Goal: Task Accomplishment & Management: Manage account settings

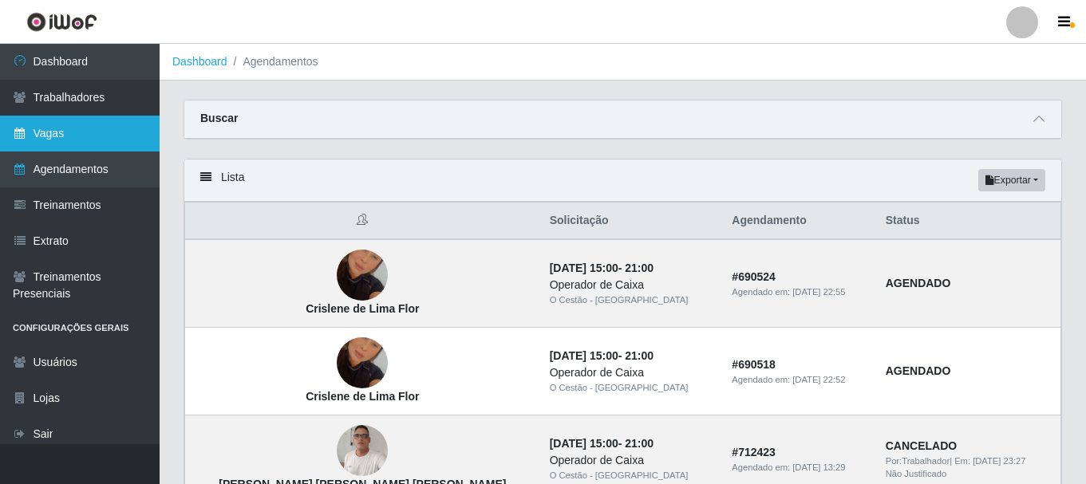
click at [115, 136] on link "Vagas" at bounding box center [80, 134] width 160 height 36
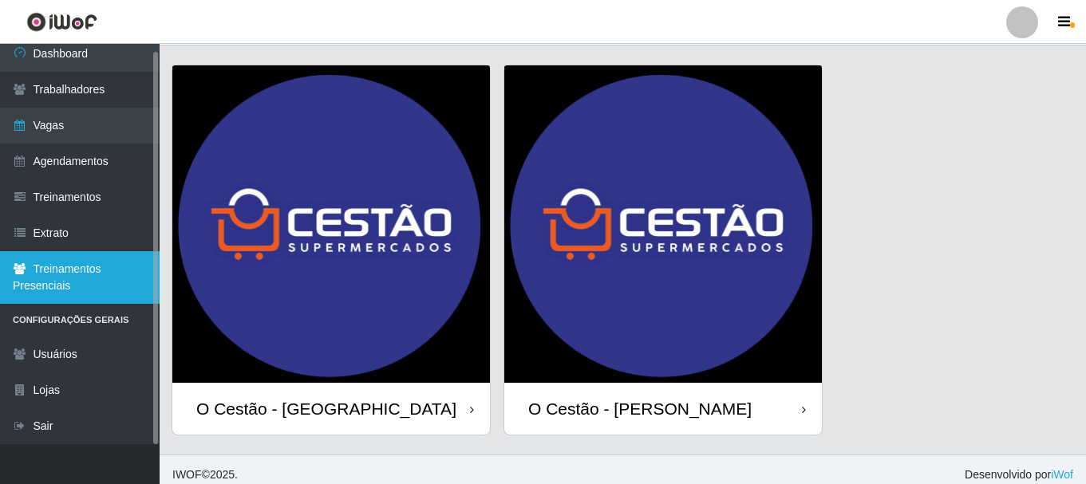
scroll to position [45, 0]
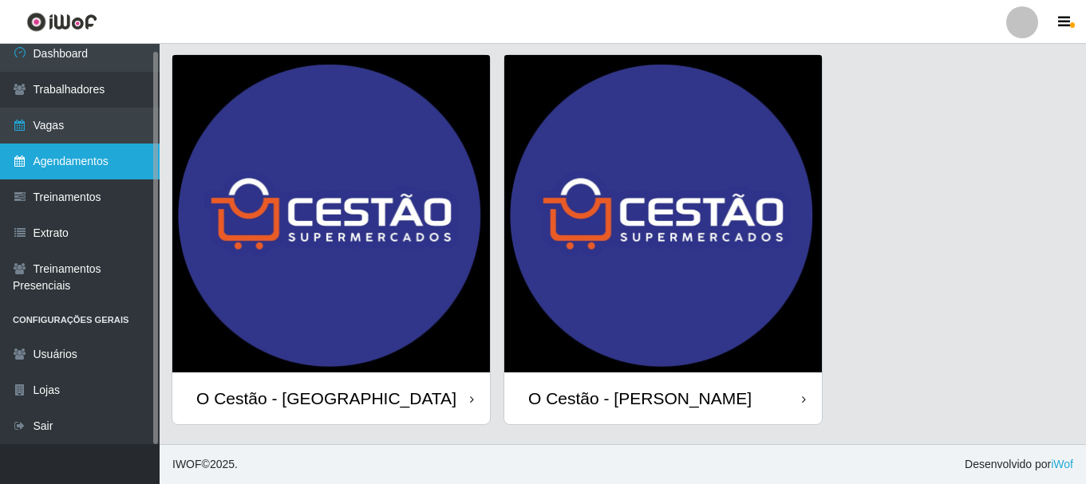
click at [112, 155] on link "Agendamentos" at bounding box center [80, 162] width 160 height 36
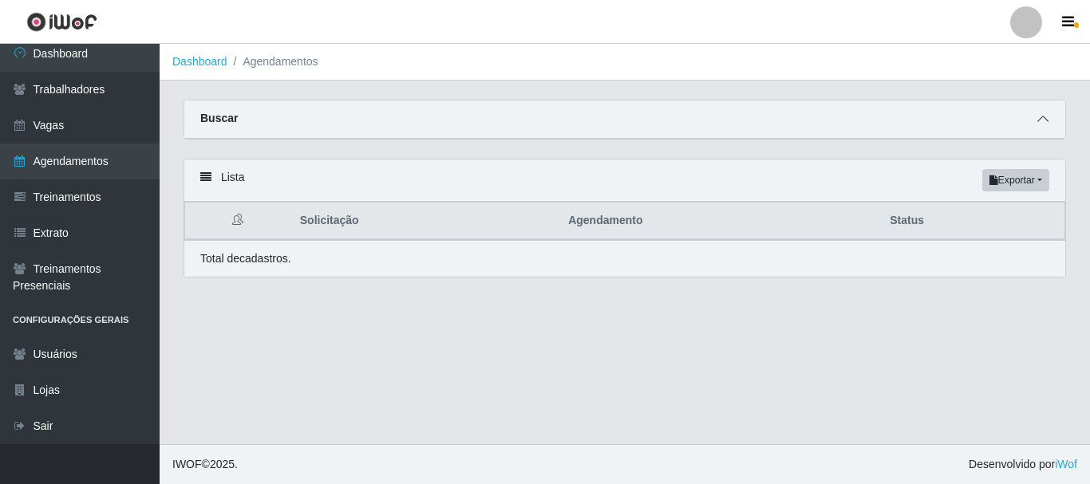
drag, startPoint x: 1052, startPoint y: 121, endPoint x: 1044, endPoint y: 122, distance: 8.1
click at [1050, 122] on span at bounding box center [1043, 119] width 19 height 18
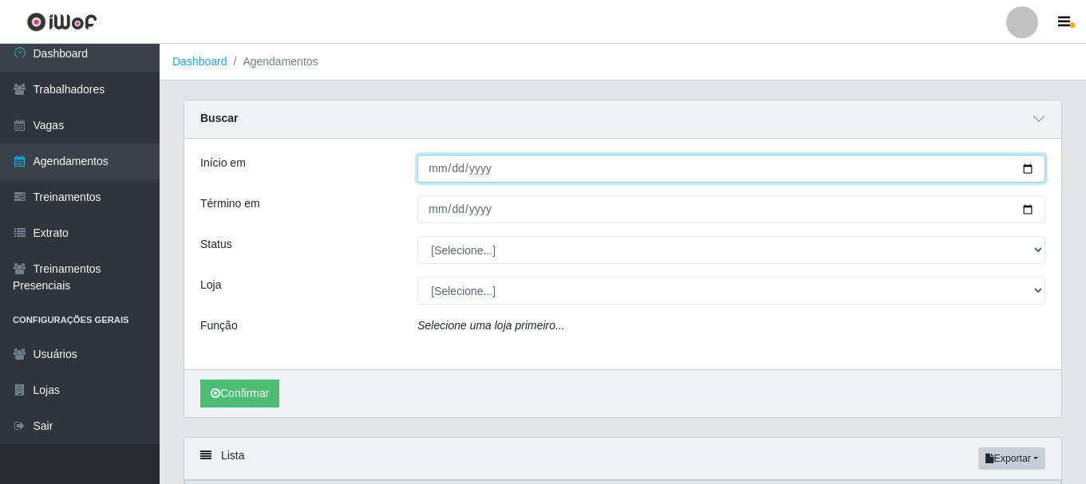
click at [560, 174] on input "Início em" at bounding box center [731, 169] width 628 height 28
type input "0008-02-04"
type input "[DATE]"
click at [437, 172] on input "[DATE]" at bounding box center [731, 169] width 628 height 28
click at [452, 168] on input "[DATE]" at bounding box center [731, 169] width 628 height 28
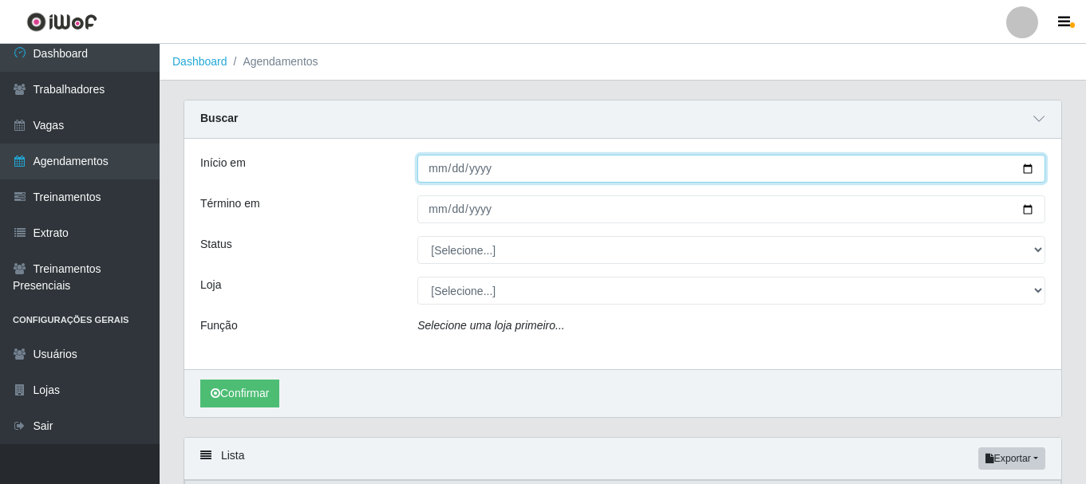
type input "[DATE]"
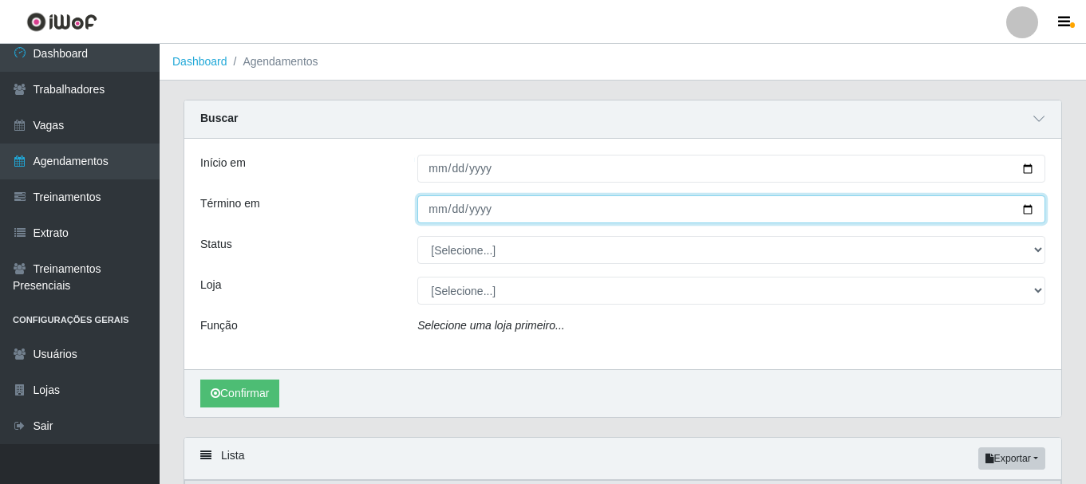
click at [434, 212] on input "Término em" at bounding box center [731, 210] width 628 height 28
type input "[DATE]"
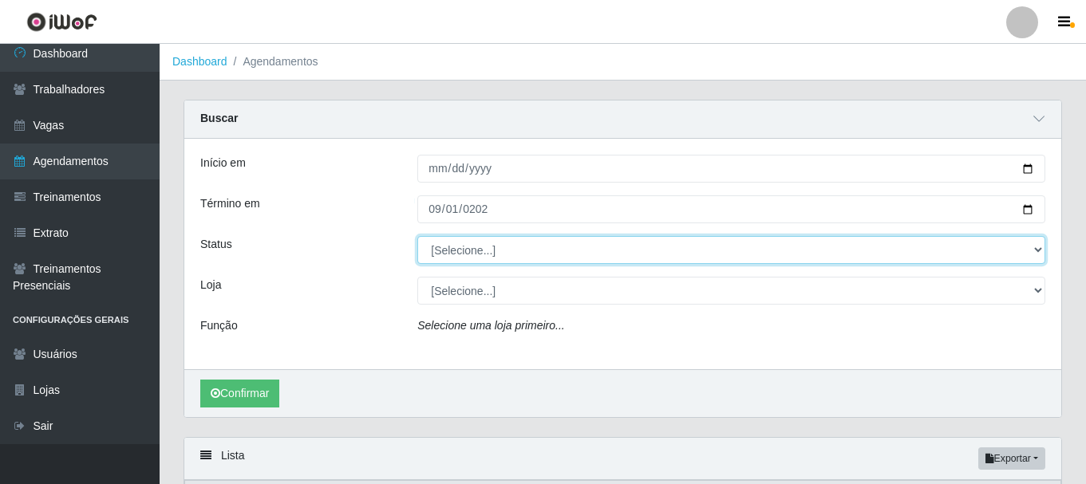
click at [445, 245] on select "[Selecione...] AGENDADO AGUARDANDO LIBERAR EM ANDAMENTO EM REVISÃO FINALIZADO C…" at bounding box center [731, 250] width 628 height 28
select select "FINALIZADO"
click at [417, 237] on select "[Selecione...] AGENDADO AGUARDANDO LIBERAR EM ANDAMENTO EM REVISÃO FINALIZADO C…" at bounding box center [731, 250] width 628 height 28
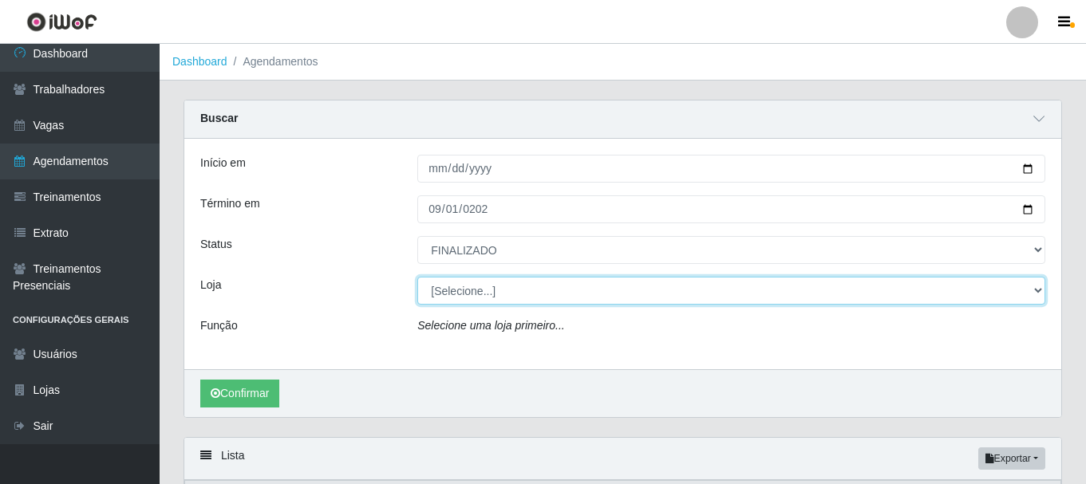
click at [509, 303] on select "[Selecione...] O Cestão - Bayeux O Cestão - [PERSON_NAME]" at bounding box center [731, 291] width 628 height 28
select select "238"
click at [417, 278] on select "[Selecione...] O Cestão - Bayeux O Cestão - [PERSON_NAME]" at bounding box center [731, 291] width 628 height 28
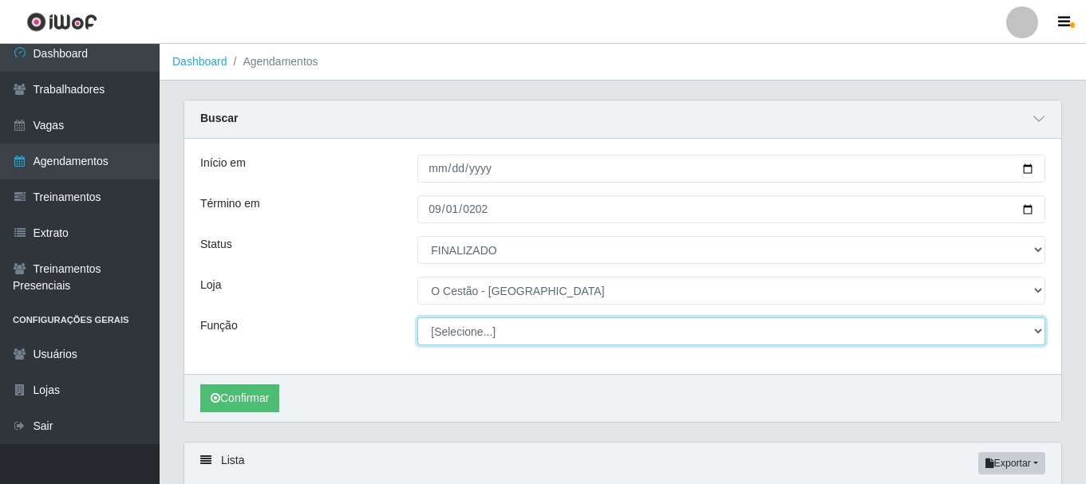
drag, startPoint x: 536, startPoint y: 330, endPoint x: 540, endPoint y: 348, distance: 18.8
click at [535, 330] on select "[Selecione...] ASG ASG + ASG ++ Auxiliar de Estoque Auxiliar de Estoque + Auxil…" at bounding box center [731, 332] width 628 height 28
select select "22"
click at [417, 318] on select "[Selecione...] ASG ASG + ASG ++ Auxiliar de Estoque Auxiliar de Estoque + Auxil…" at bounding box center [731, 332] width 628 height 28
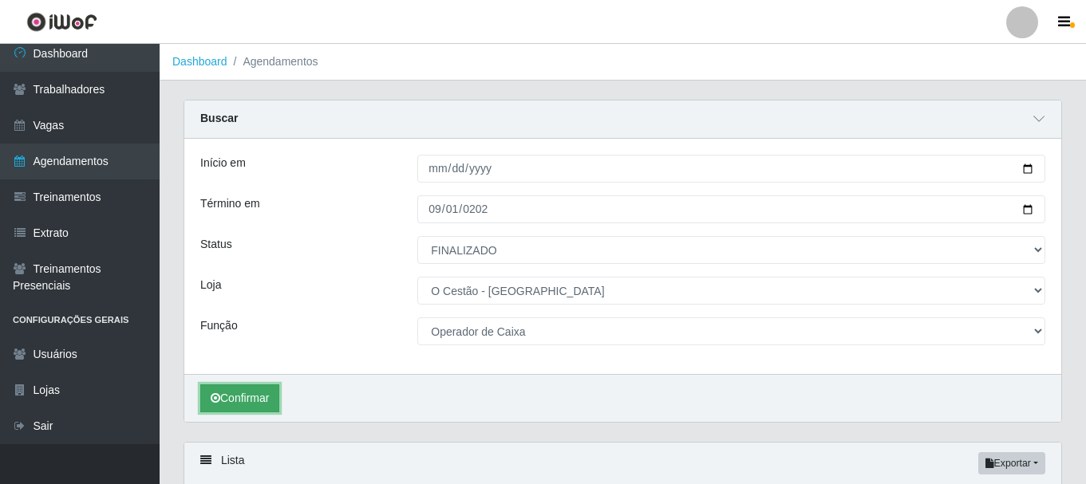
click at [247, 388] on button "Confirmar" at bounding box center [239, 399] width 79 height 28
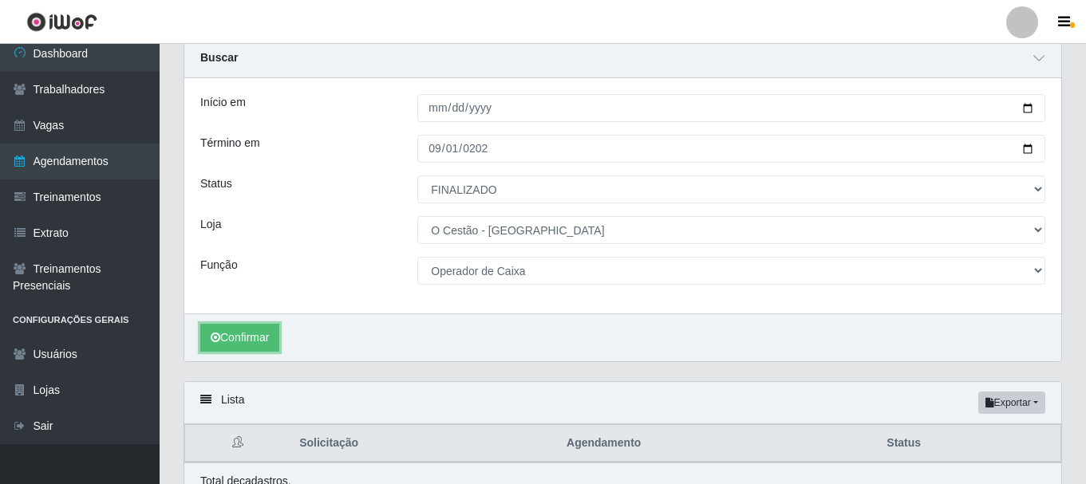
scroll to position [136, 0]
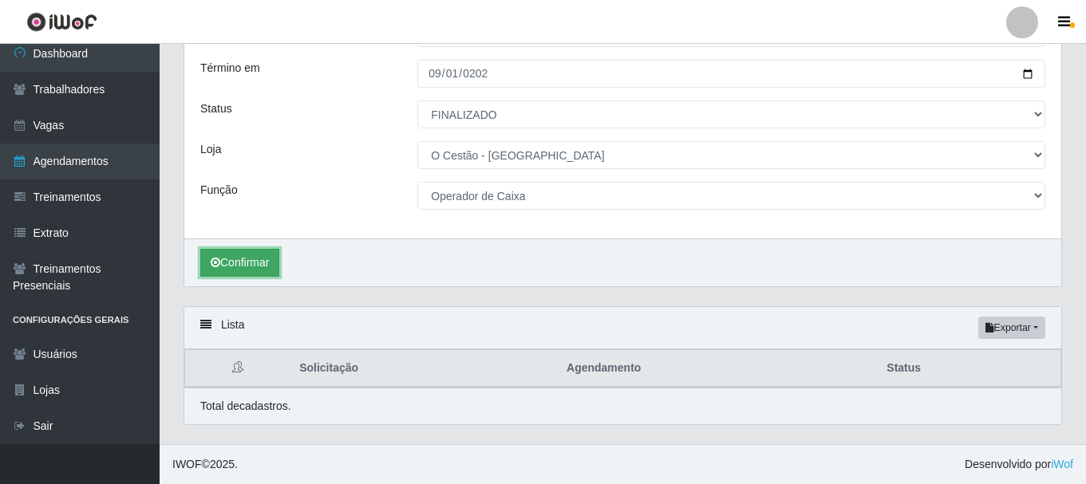
click at [254, 267] on button "Confirmar" at bounding box center [239, 263] width 79 height 28
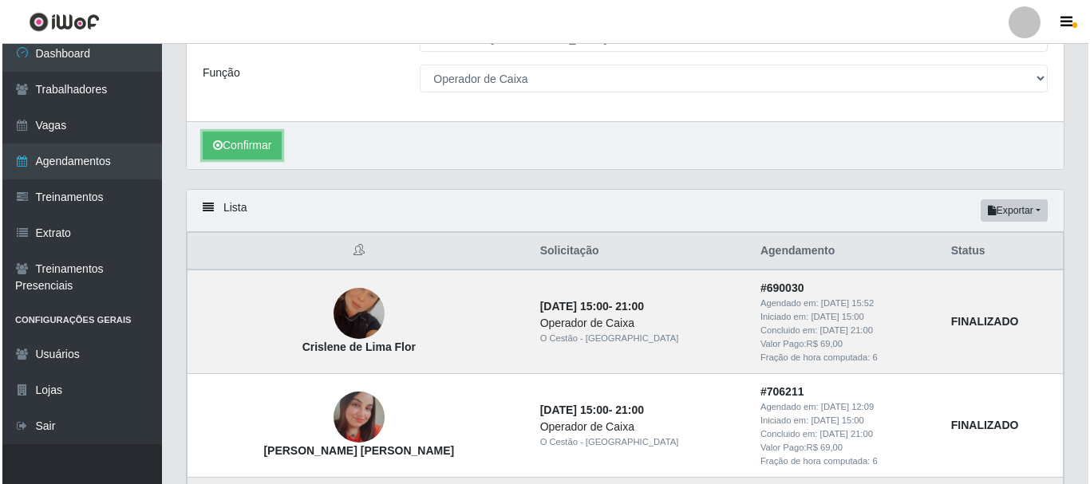
scroll to position [456, 0]
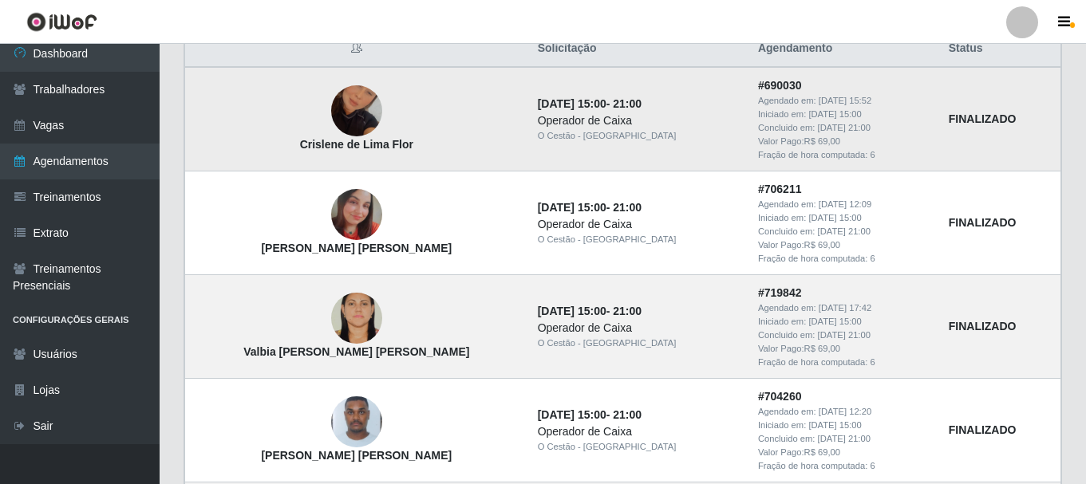
click at [331, 115] on img at bounding box center [356, 110] width 51 height 91
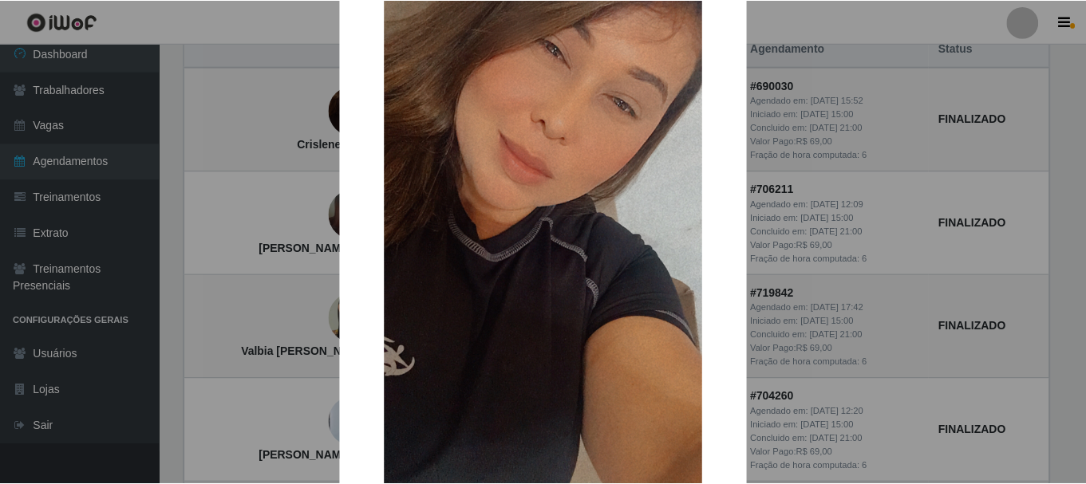
scroll to position [242, 0]
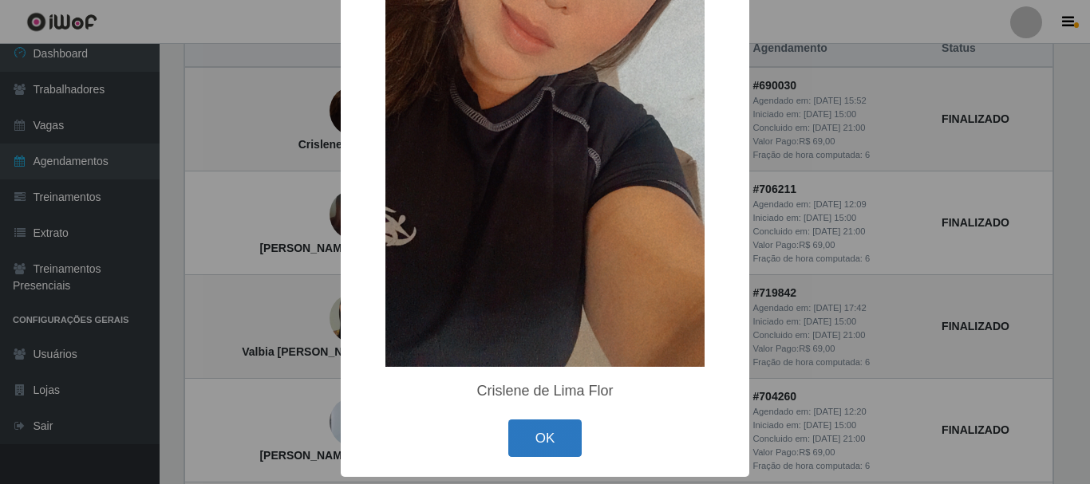
click at [532, 446] on button "OK" at bounding box center [545, 439] width 74 height 38
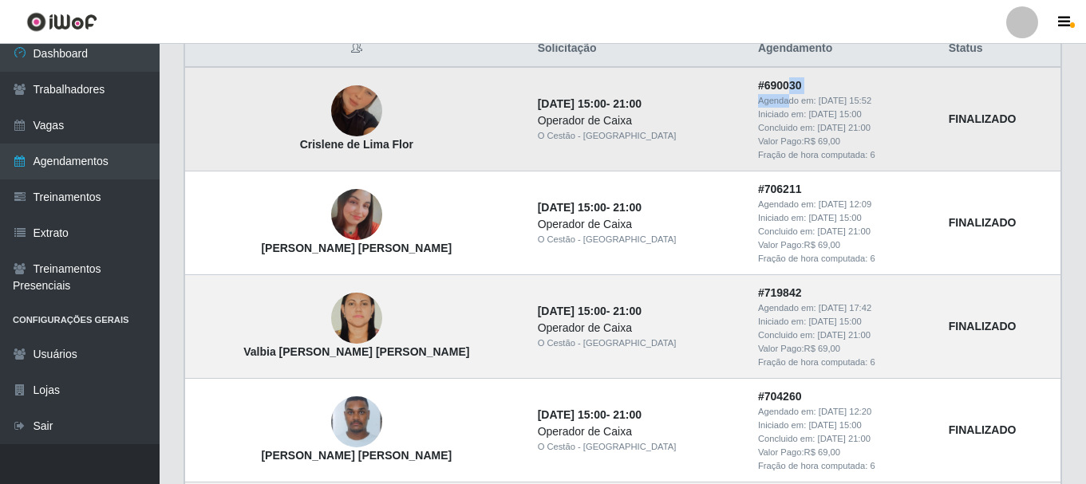
click at [749, 96] on td "# 690030 Agendado em: [DATE] 15:52 Iniciado em: [DATE] 15:00 Concluido em: [DAT…" at bounding box center [844, 119] width 191 height 104
click at [538, 123] on div "Operador de Caixa" at bounding box center [638, 121] width 201 height 17
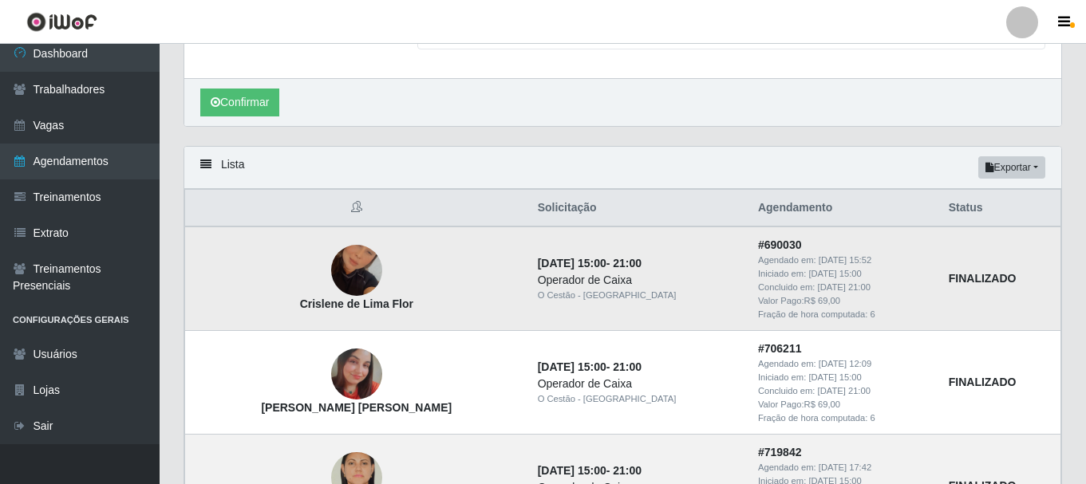
click at [994, 281] on strong "FINALIZADO" at bounding box center [983, 278] width 68 height 13
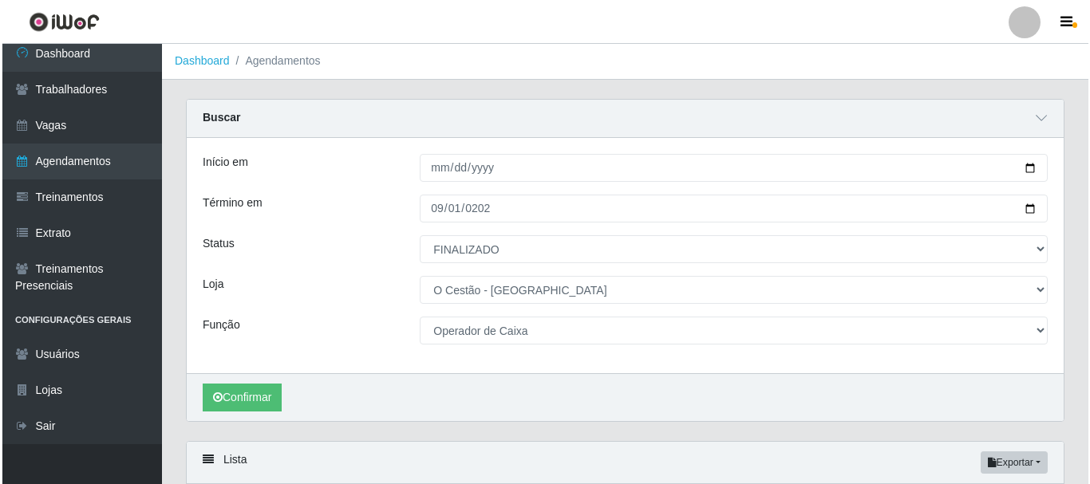
scroll to position [0, 0]
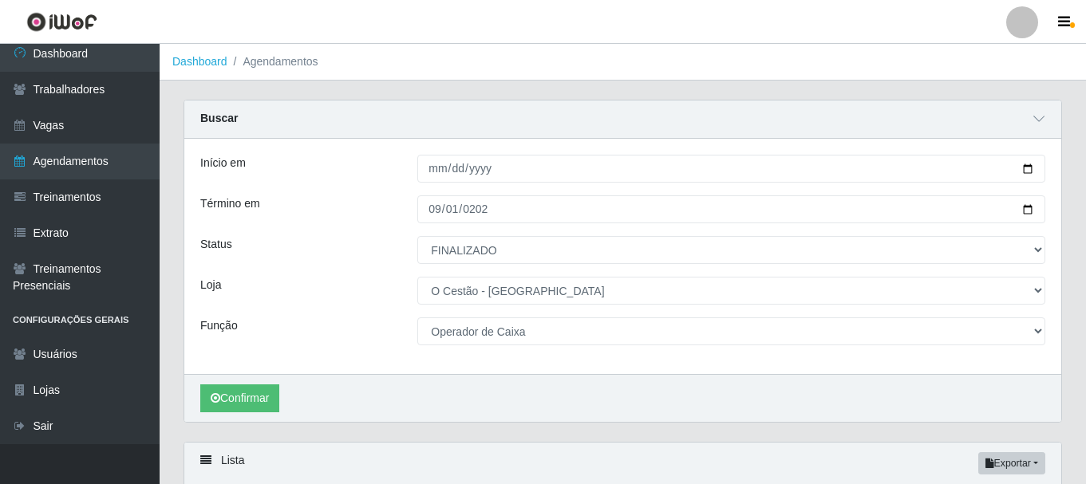
click at [285, 68] on li "Agendamentos" at bounding box center [272, 61] width 91 height 17
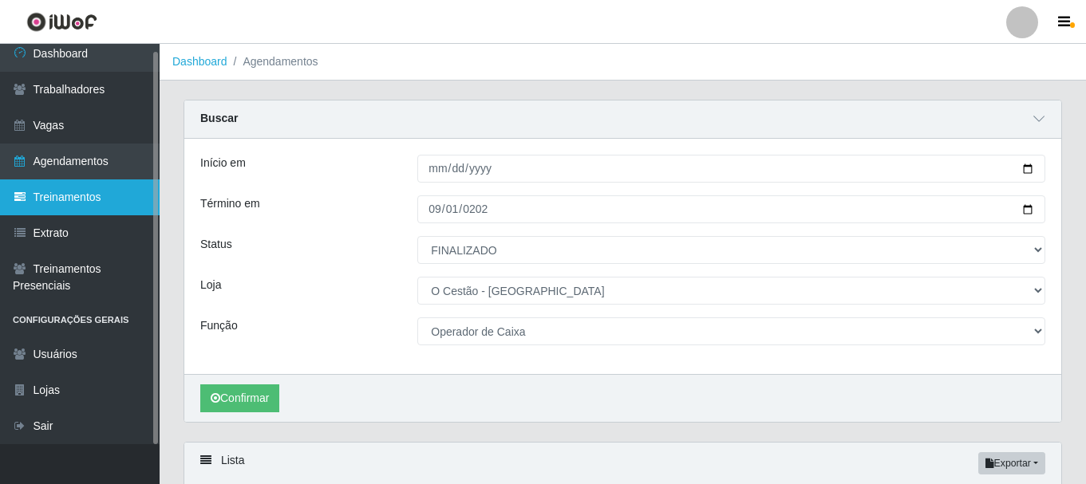
click at [106, 191] on link "Treinamentos" at bounding box center [80, 198] width 160 height 36
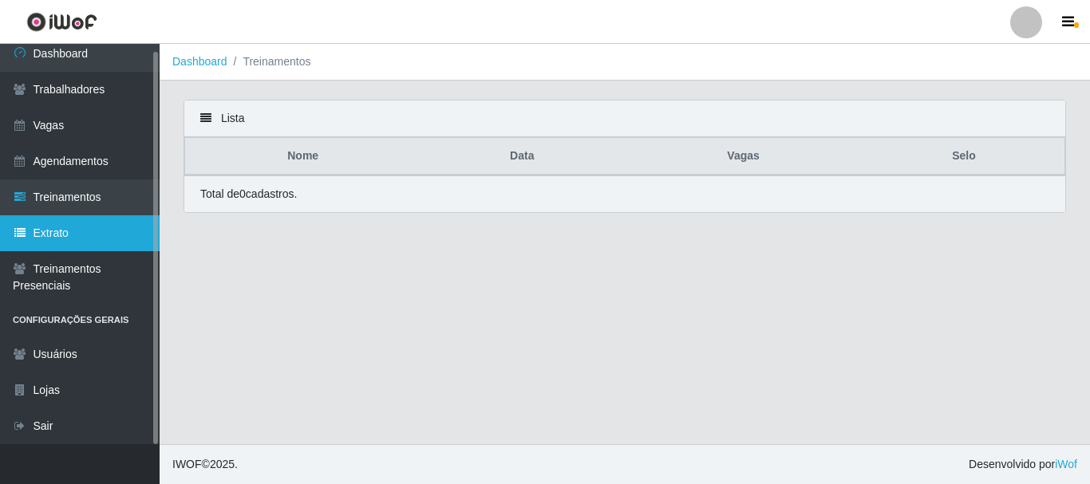
click at [95, 236] on link "Extrato" at bounding box center [80, 233] width 160 height 36
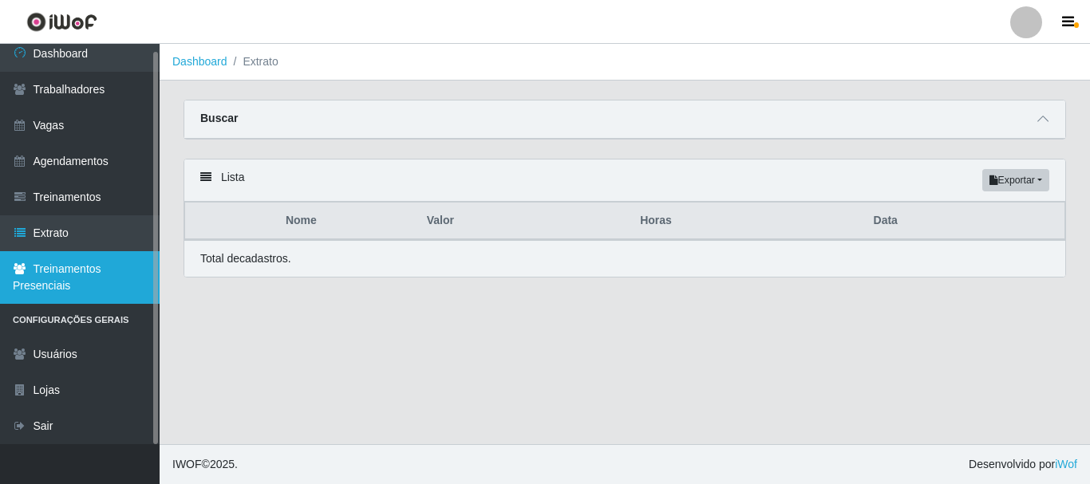
click at [93, 279] on link "Treinamentos Presenciais" at bounding box center [80, 277] width 160 height 53
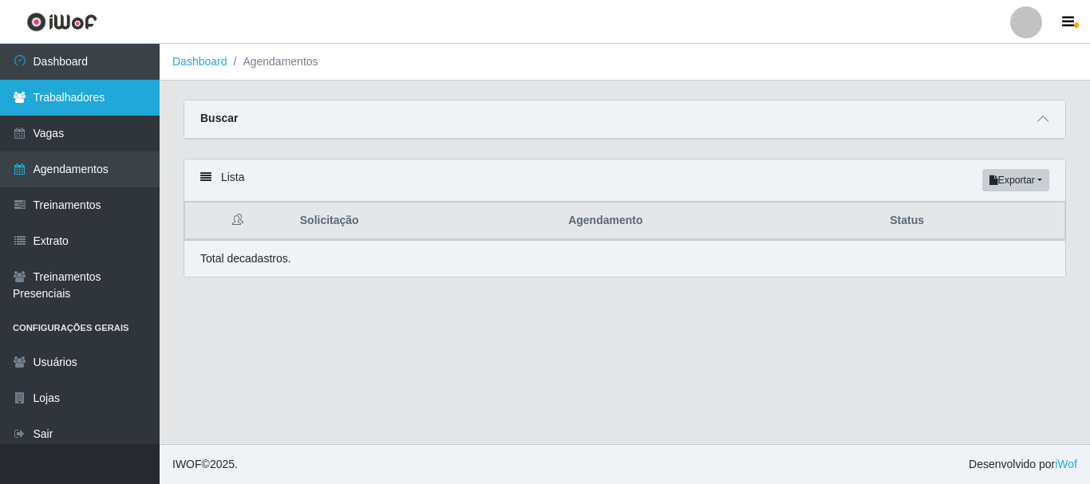
click at [108, 98] on link "Trabalhadores" at bounding box center [80, 98] width 160 height 36
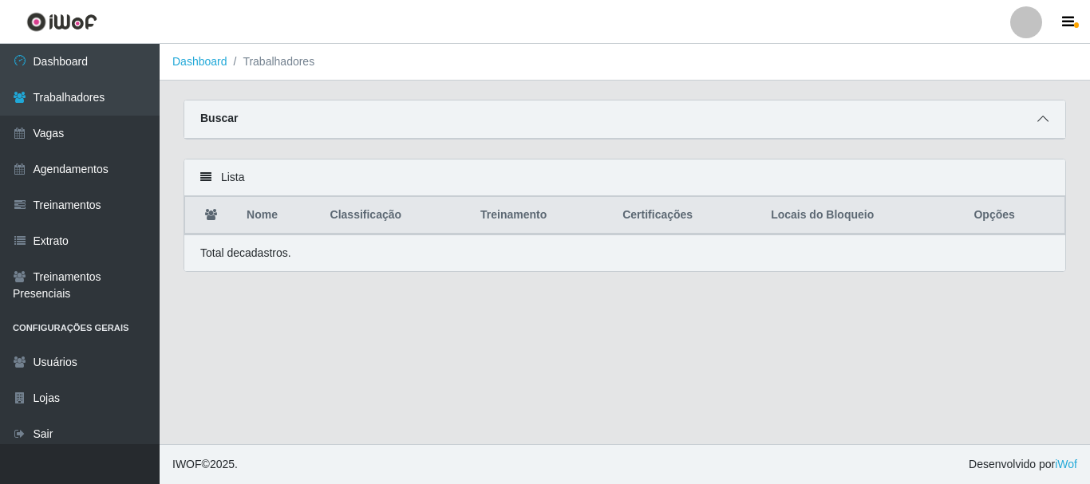
click at [1042, 117] on icon at bounding box center [1043, 118] width 11 height 11
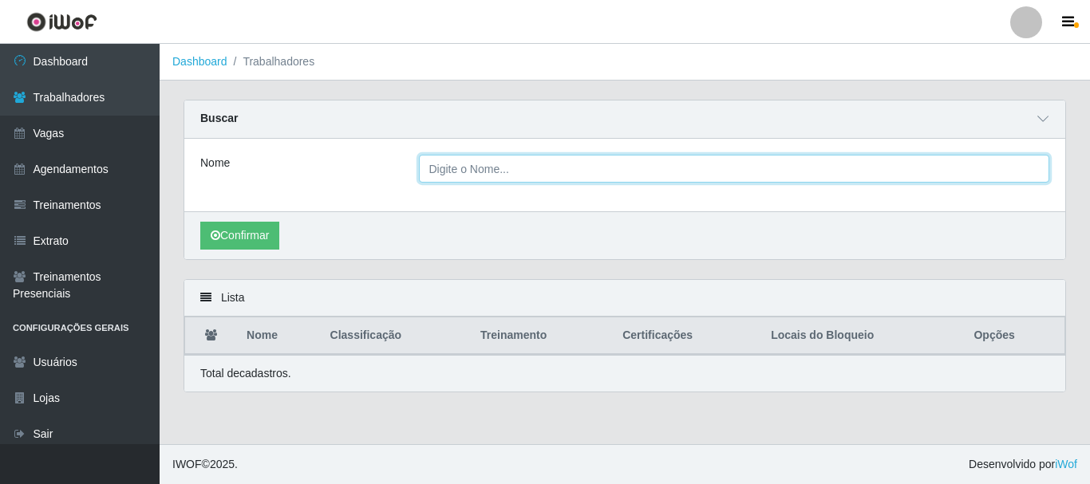
click at [468, 171] on input "Nome" at bounding box center [734, 169] width 631 height 28
type input "LUIZ GOMES DOS SANTOS JUNIOR"
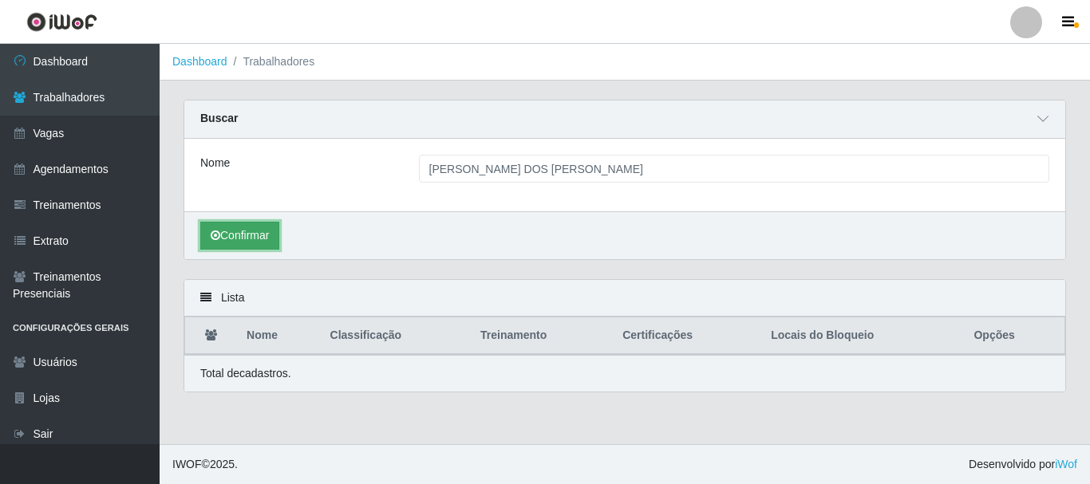
click at [270, 235] on button "Confirmar" at bounding box center [239, 236] width 79 height 28
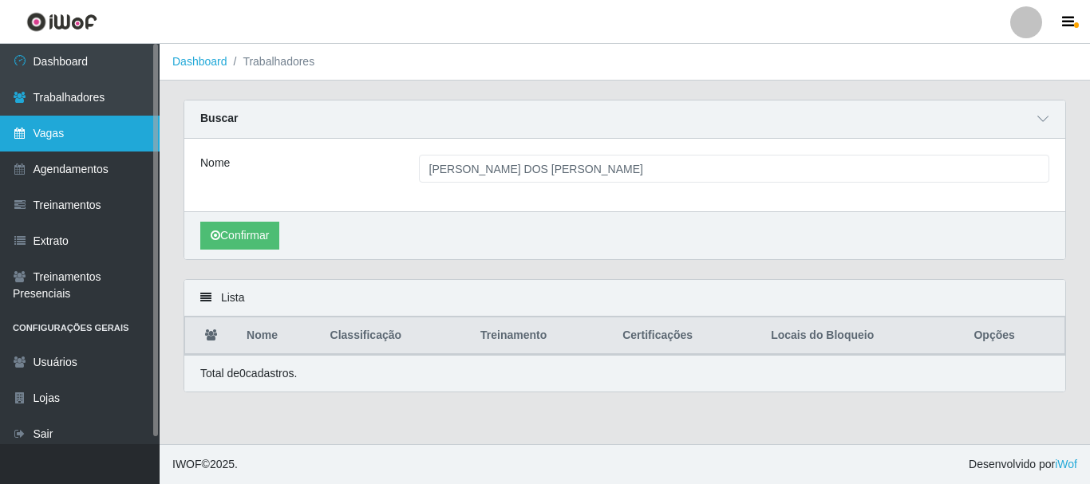
click at [78, 132] on link "Vagas" at bounding box center [80, 134] width 160 height 36
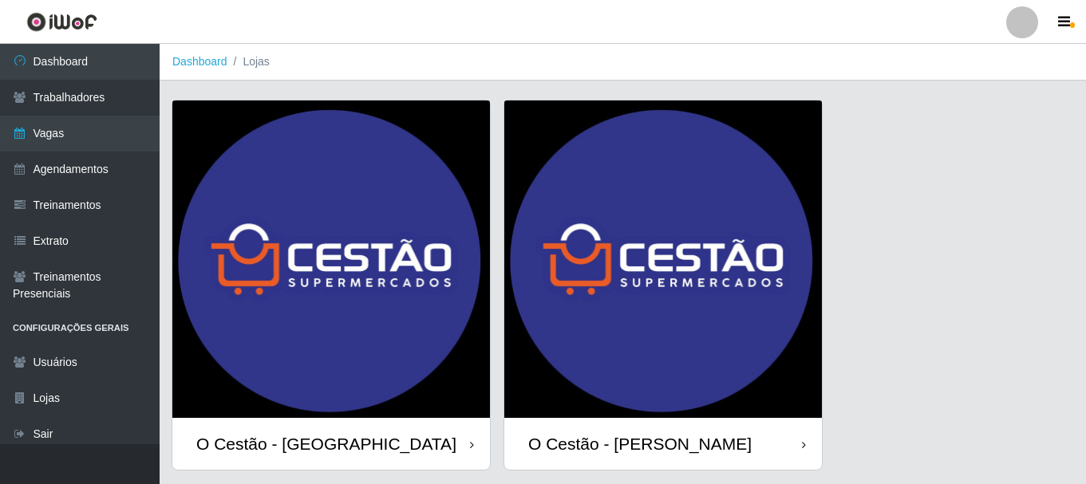
click at [356, 243] on img at bounding box center [331, 260] width 318 height 318
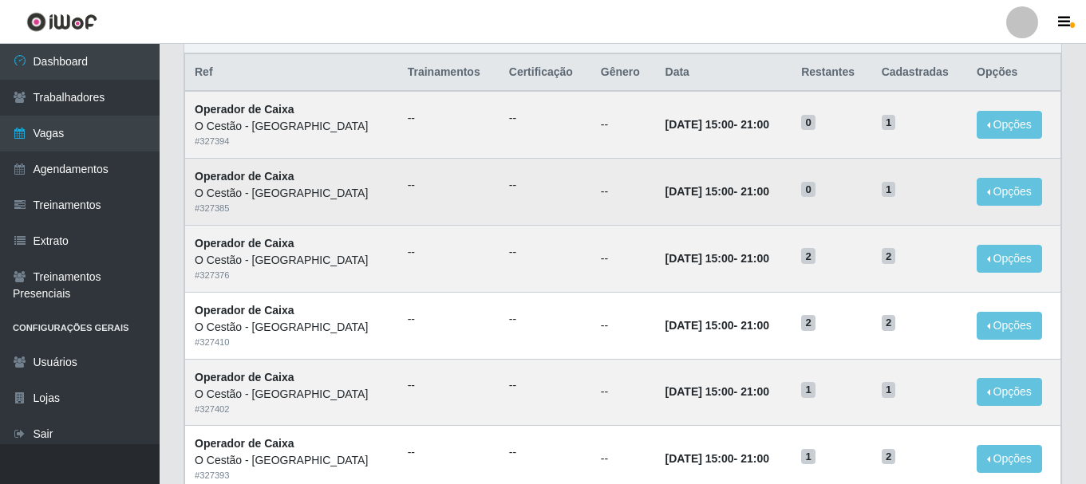
scroll to position [160, 0]
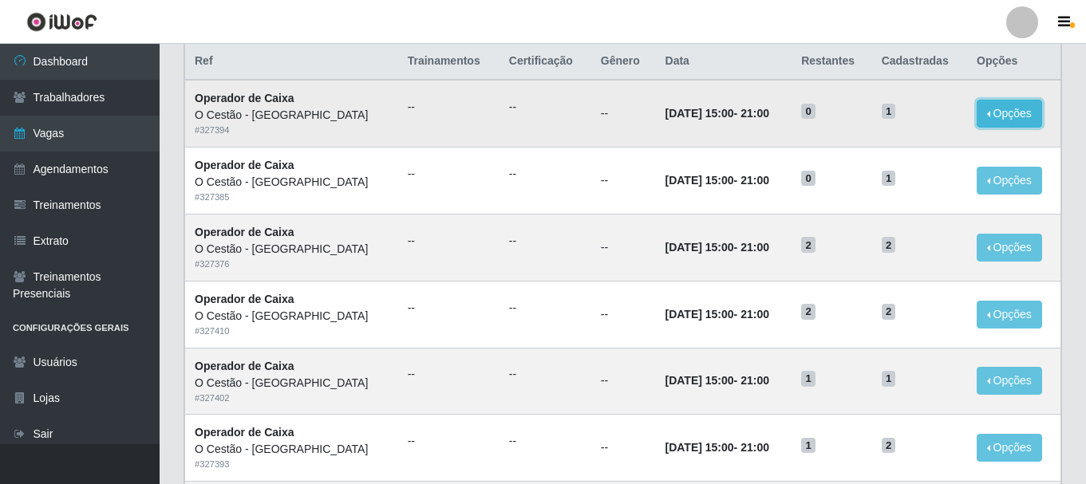
click at [1000, 111] on button "Opções" at bounding box center [1009, 114] width 65 height 28
click at [407, 143] on td "--" at bounding box center [448, 113] width 101 height 67
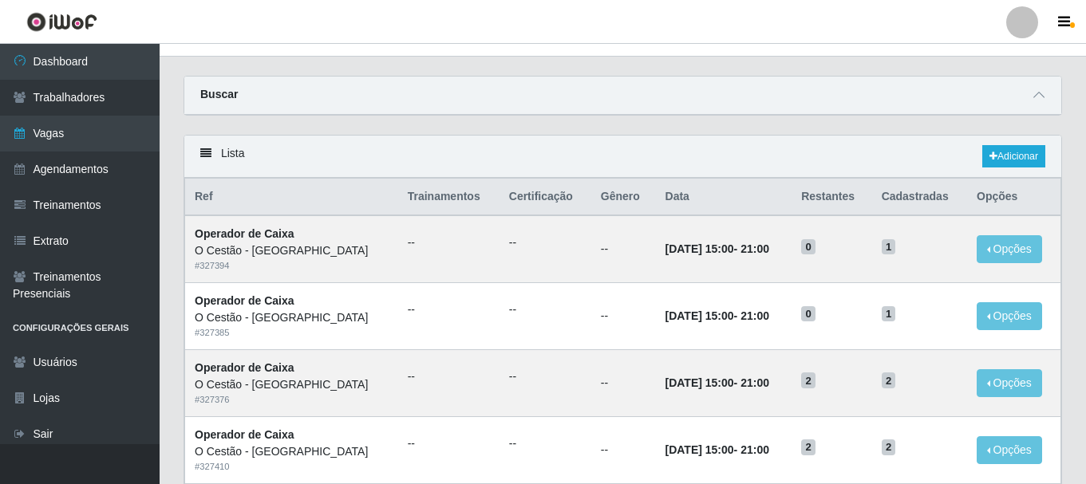
scroll to position [0, 0]
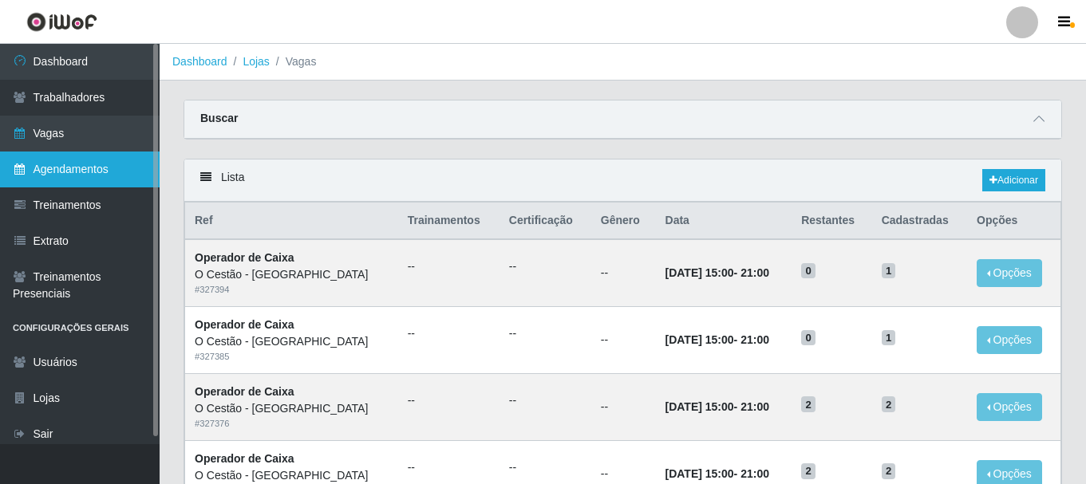
click at [89, 163] on link "Agendamentos" at bounding box center [80, 170] width 160 height 36
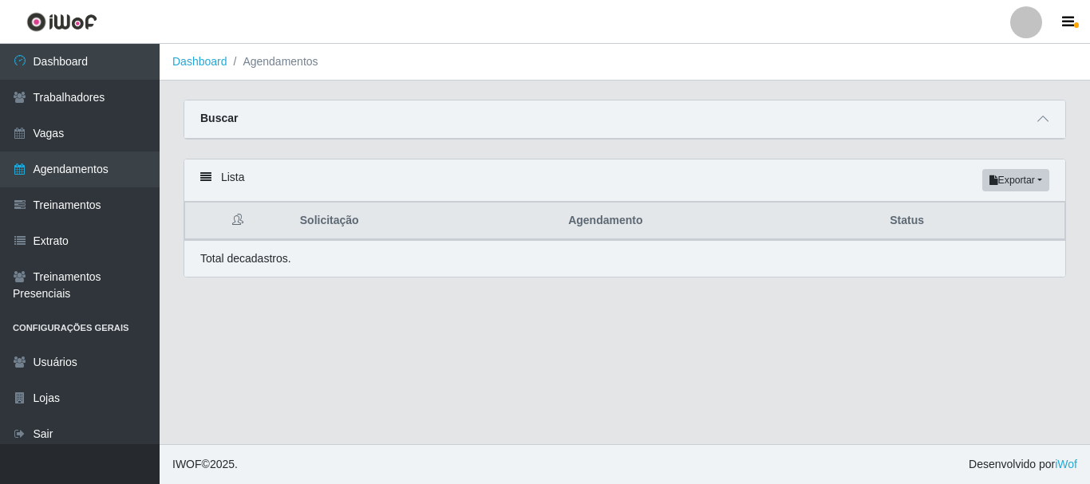
click at [490, 109] on div "Buscar" at bounding box center [624, 120] width 881 height 38
click at [1051, 120] on span at bounding box center [1043, 119] width 19 height 18
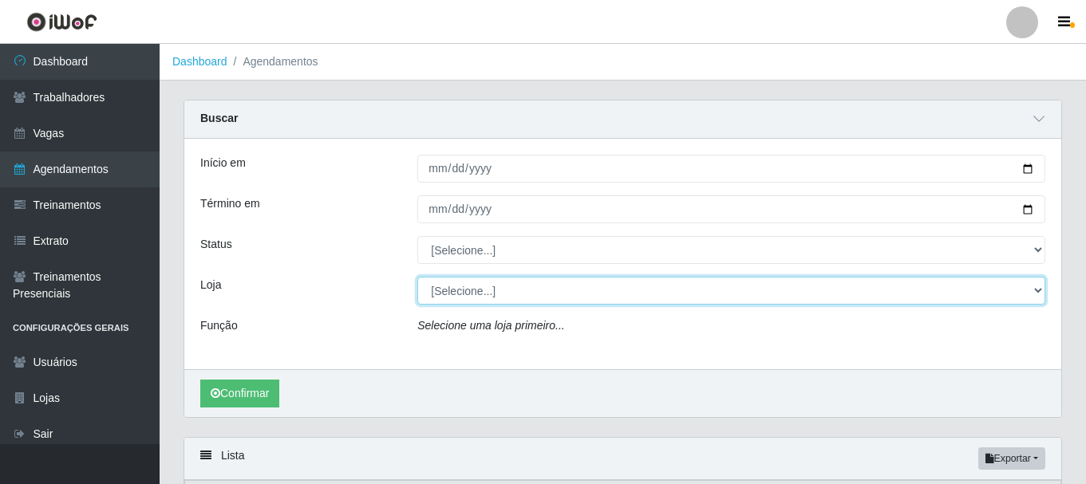
click at [517, 298] on select "[Selecione...] O Cestão - Bayeux O Cestão - [PERSON_NAME]" at bounding box center [731, 291] width 628 height 28
select select "238"
click at [417, 278] on select "[Selecione...] O Cestão - Bayeux O Cestão - [PERSON_NAME]" at bounding box center [731, 291] width 628 height 28
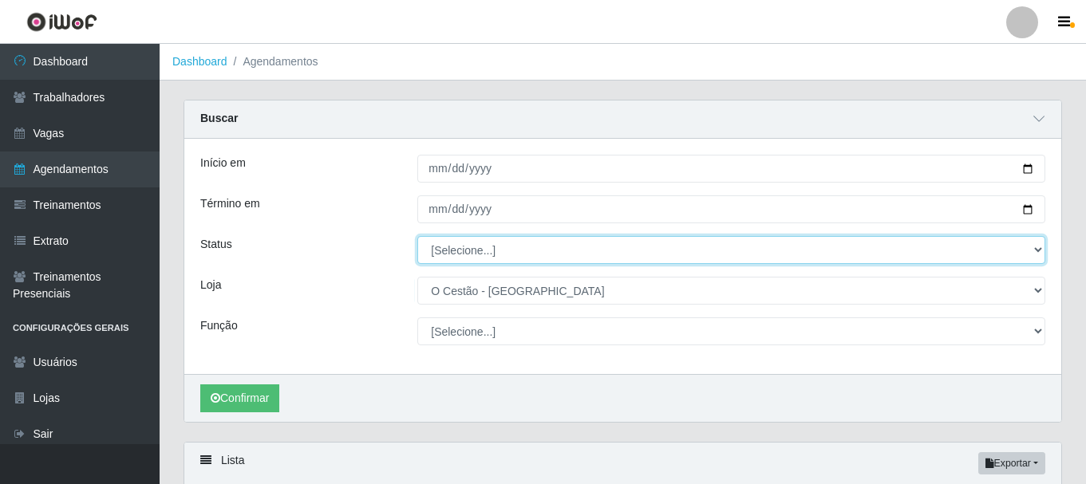
click at [496, 254] on select "[Selecione...] AGENDADO AGUARDANDO LIBERAR EM ANDAMENTO EM REVISÃO FINALIZADO C…" at bounding box center [731, 250] width 628 height 28
select select "FINALIZADO"
click at [417, 237] on select "[Selecione...] AGENDADO AGUARDANDO LIBERAR EM ANDAMENTO EM REVISÃO FINALIZADO C…" at bounding box center [731, 250] width 628 height 28
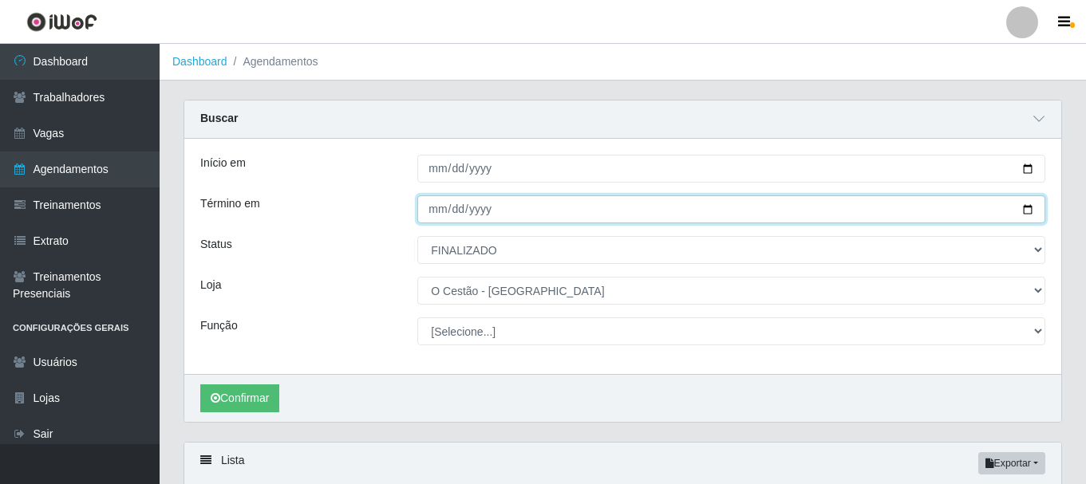
click at [462, 212] on input "Término em" at bounding box center [731, 210] width 628 height 28
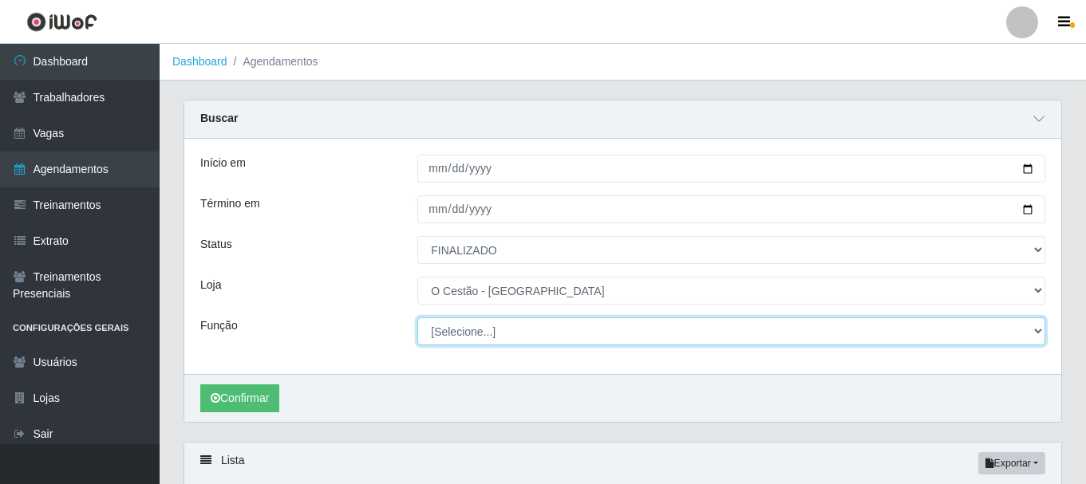
click at [519, 326] on select "[Selecione...] ASG ASG + ASG ++ Auxiliar de Estoque Auxiliar de Estoque + Auxil…" at bounding box center [731, 332] width 628 height 28
select select "72"
click at [417, 318] on select "[Selecione...] ASG ASG + ASG ++ Auxiliar de Estoque Auxiliar de Estoque + Auxil…" at bounding box center [731, 332] width 628 height 28
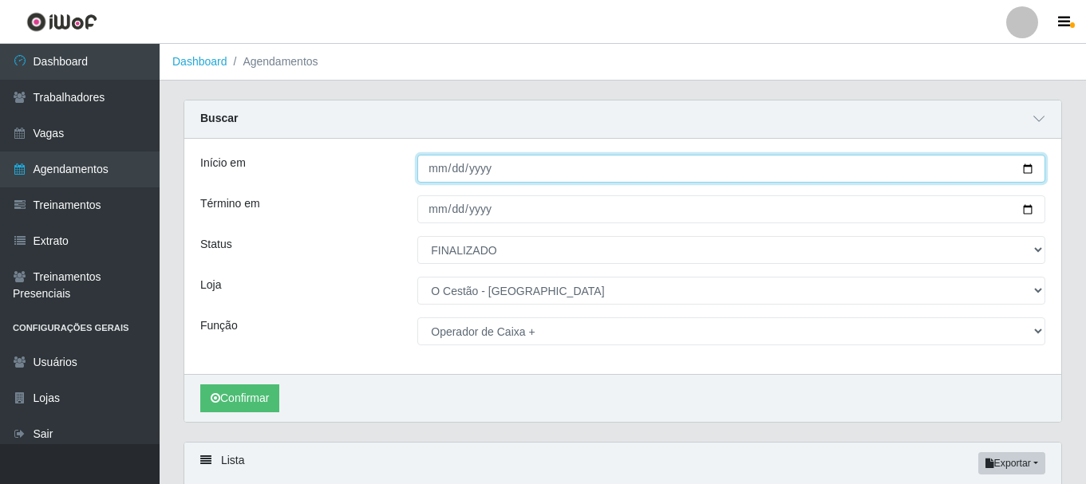
click at [428, 169] on input "Início em" at bounding box center [731, 169] width 628 height 28
type input "2025-08-01"
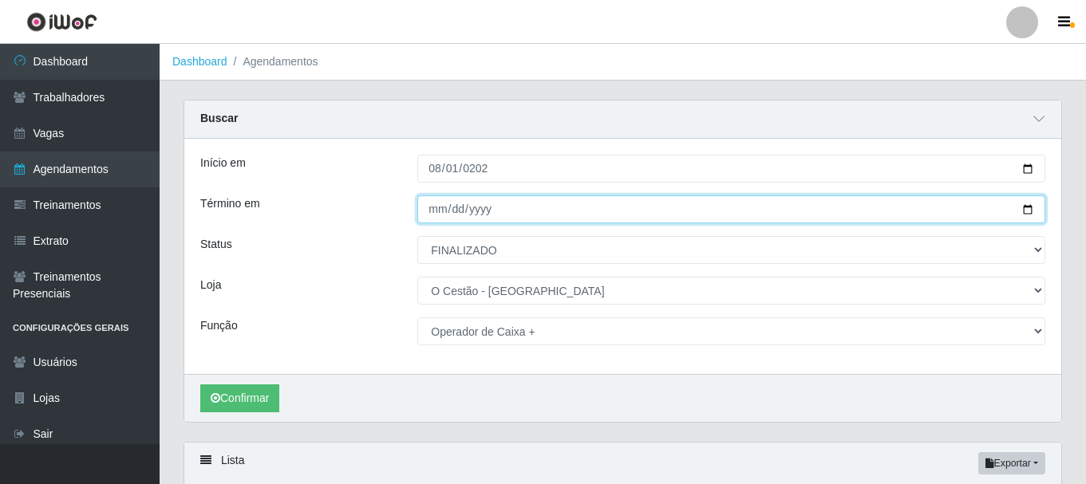
click at [437, 211] on input "Término em" at bounding box center [731, 210] width 628 height 28
type input "0205-08-31"
type input "0025-08-31"
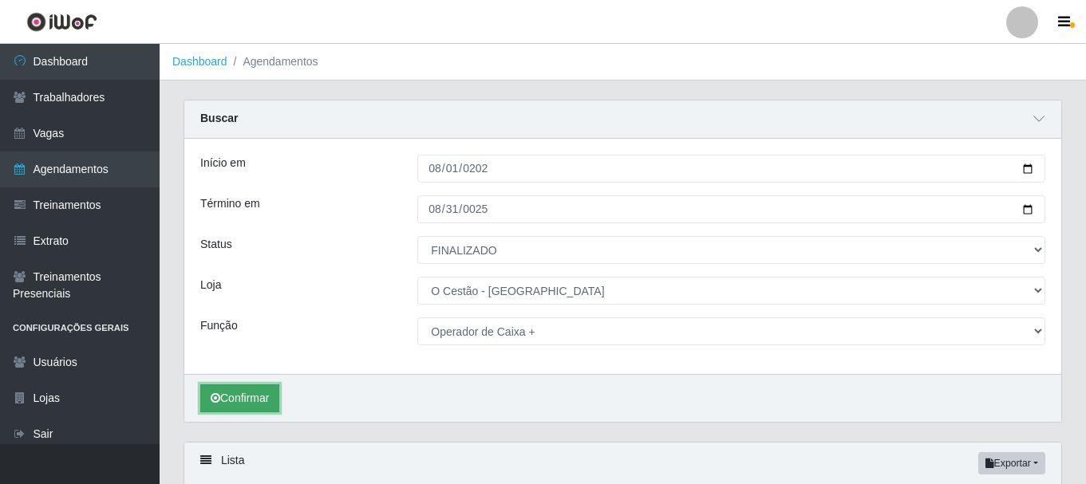
click at [257, 403] on button "Confirmar" at bounding box center [239, 399] width 79 height 28
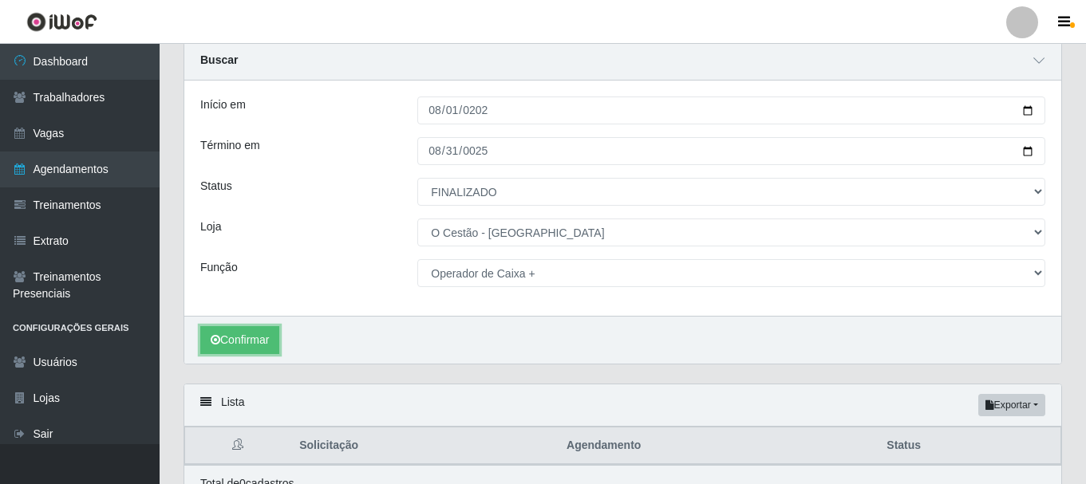
scroll to position [136, 0]
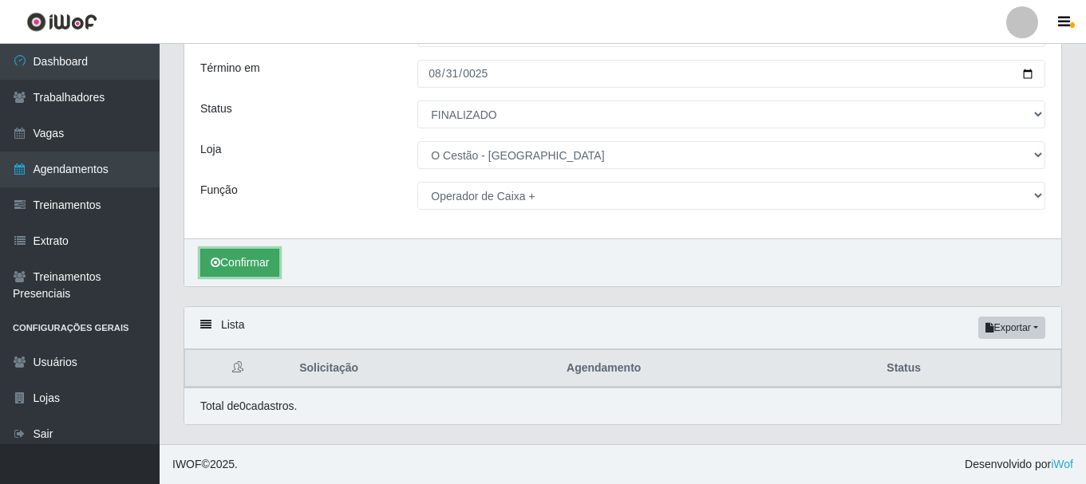
click at [227, 263] on button "Confirmar" at bounding box center [239, 263] width 79 height 28
click at [260, 260] on button "Confirmar" at bounding box center [239, 263] width 79 height 28
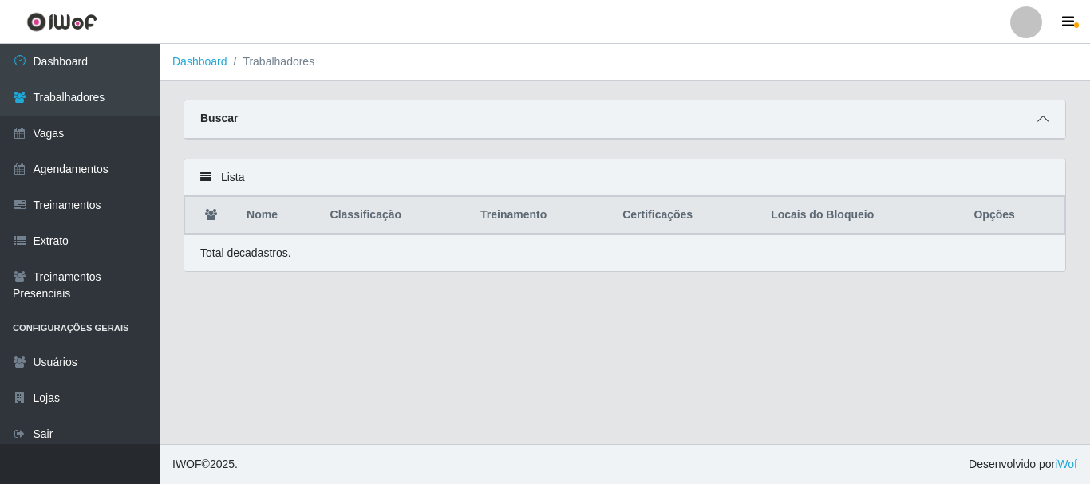
click at [1042, 116] on icon at bounding box center [1043, 118] width 11 height 11
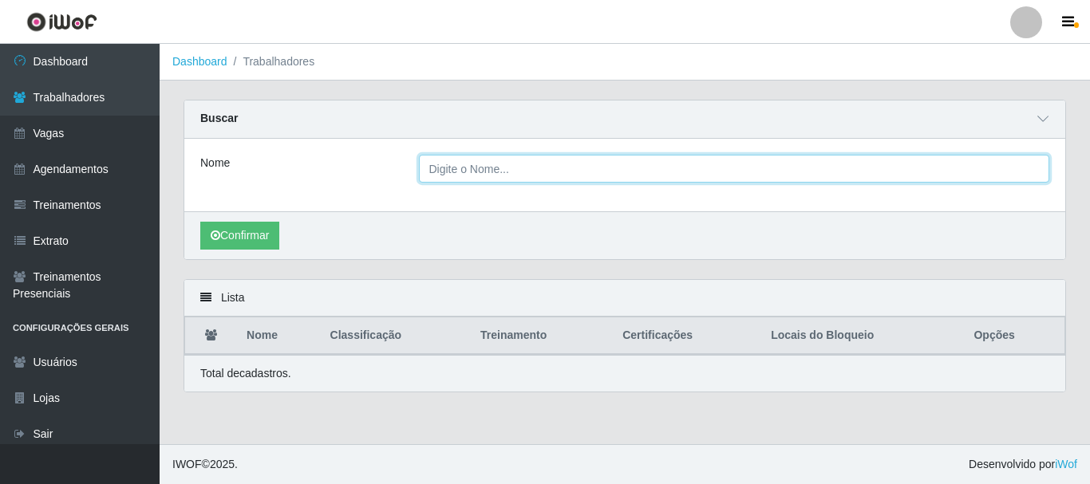
click at [488, 175] on input "Nome" at bounding box center [734, 169] width 631 height 28
click at [200, 222] on button "Confirmar" at bounding box center [239, 236] width 79 height 28
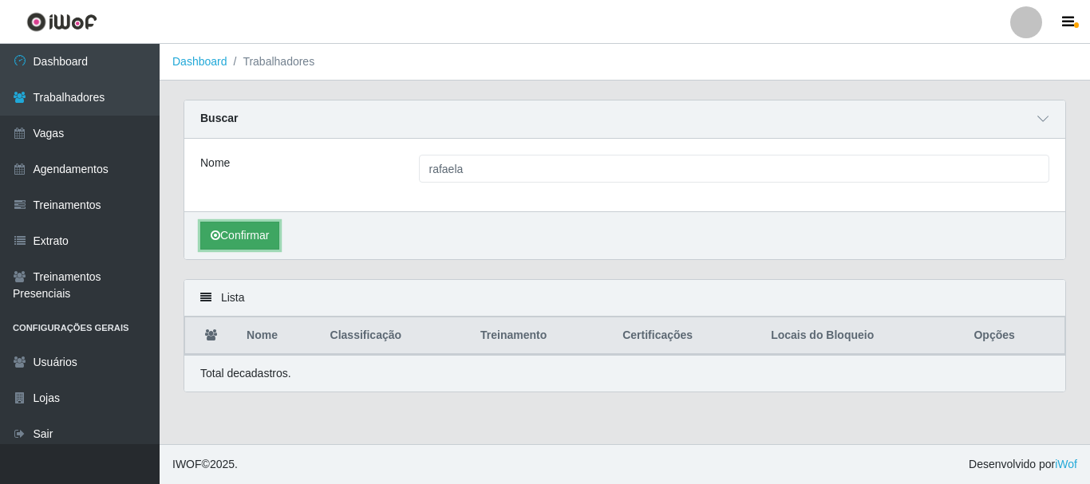
click at [269, 234] on button "Confirmar" at bounding box center [239, 236] width 79 height 28
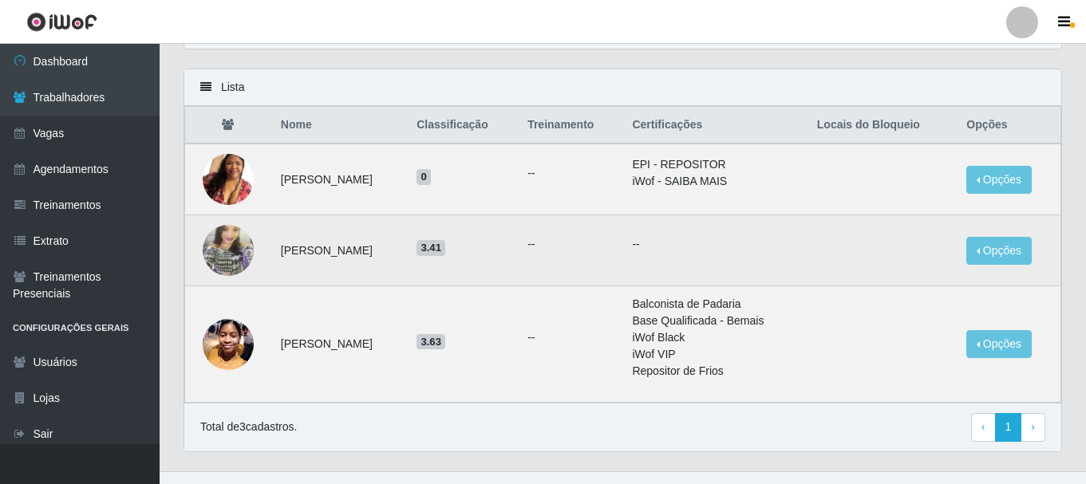
scroll to position [239, 0]
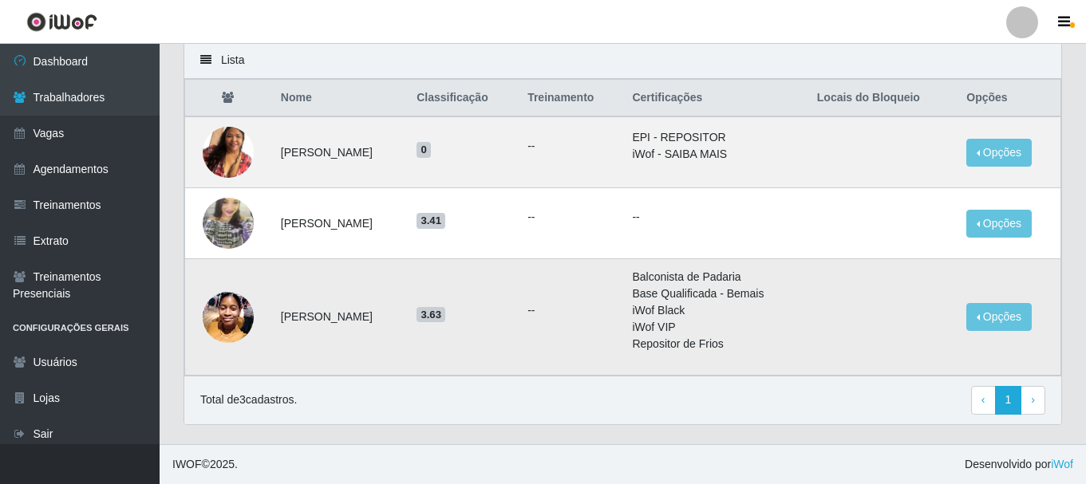
drag, startPoint x: 294, startPoint y: 315, endPoint x: 376, endPoint y: 315, distance: 82.2
click at [375, 315] on td "Rafaela Sabino Barros" at bounding box center [339, 317] width 136 height 117
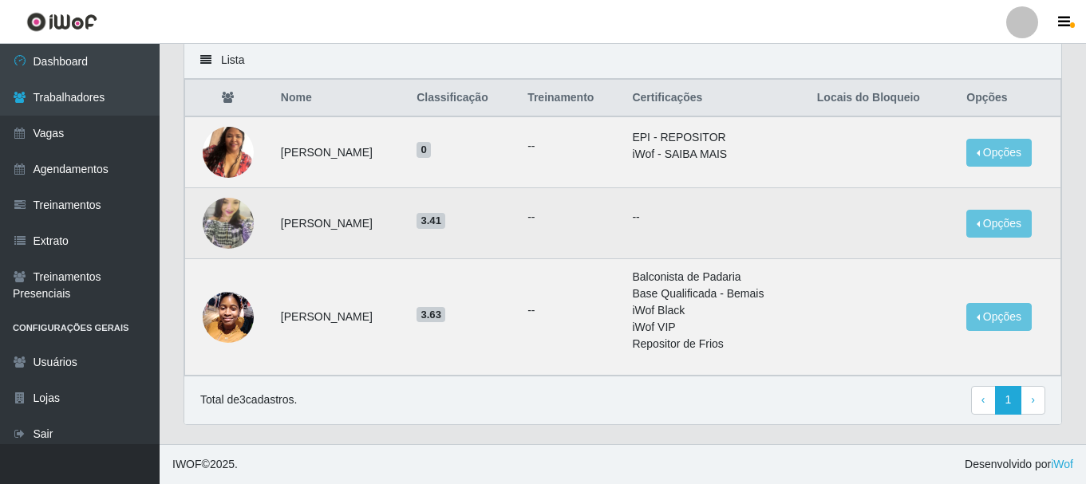
drag, startPoint x: 318, startPoint y: 229, endPoint x: 384, endPoint y: 233, distance: 65.6
click at [382, 233] on td "rafaela da Silva Nascimento" at bounding box center [339, 223] width 136 height 71
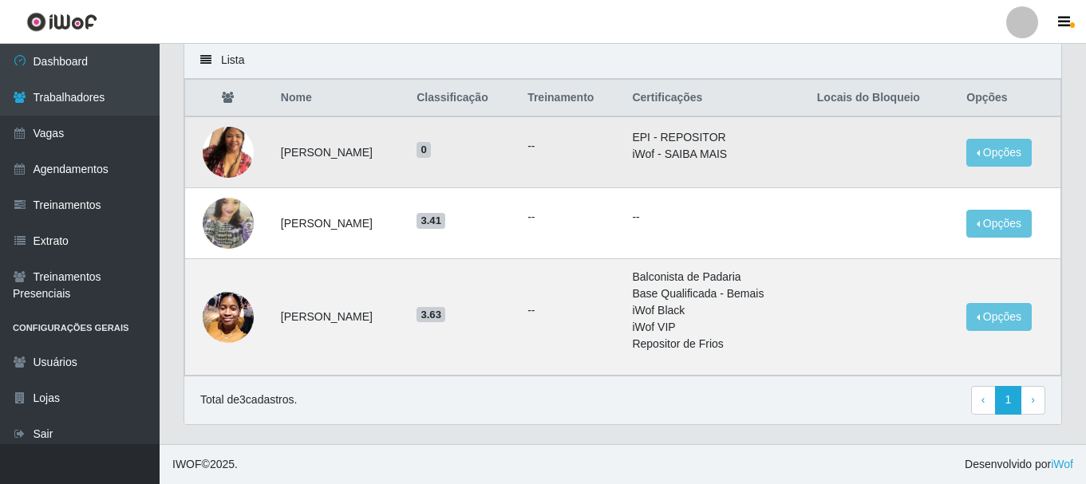
drag, startPoint x: 326, startPoint y: 159, endPoint x: 380, endPoint y: 164, distance: 54.6
click at [379, 164] on td "Rafaela conceição de Souza" at bounding box center [339, 153] width 136 height 72
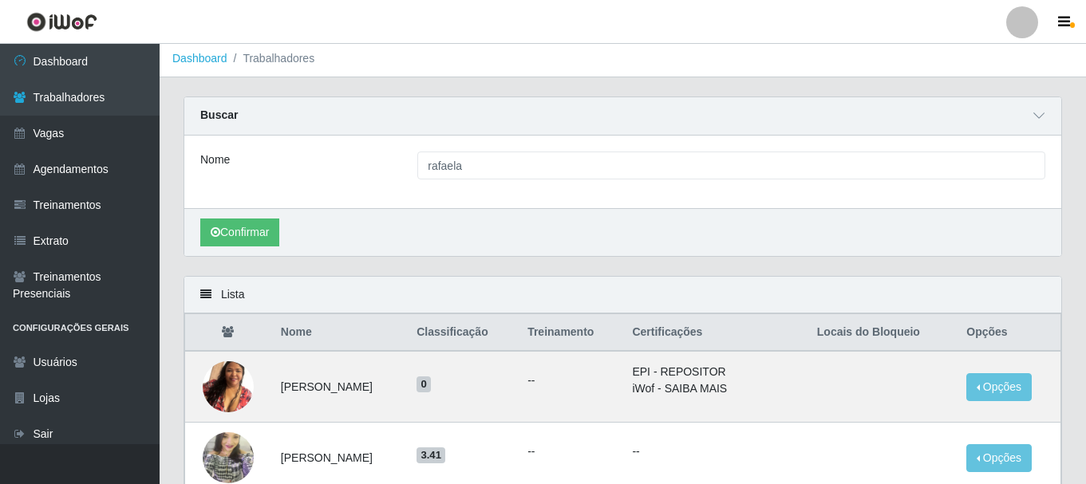
scroll to position [0, 0]
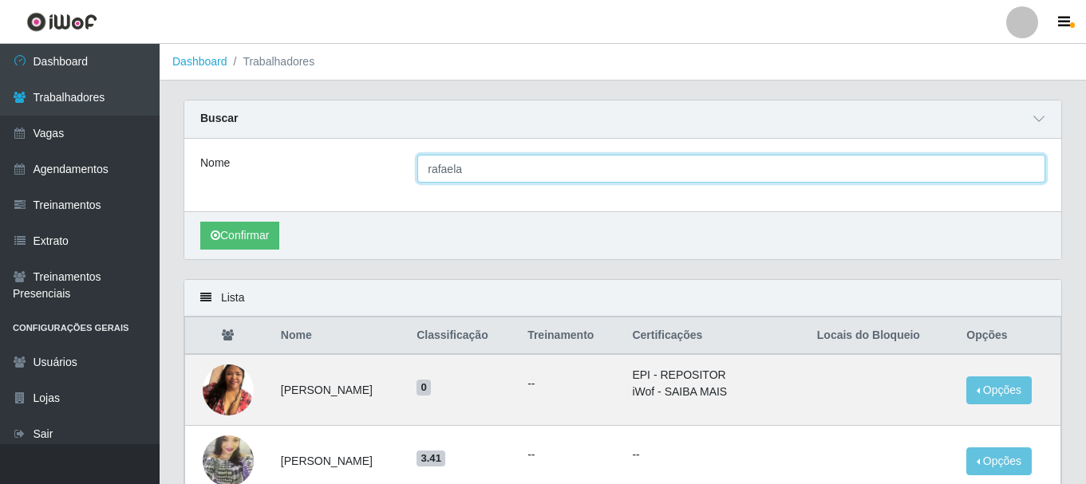
click at [540, 169] on input "rafaela" at bounding box center [731, 169] width 628 height 28
type input "rafael"
click at [200, 222] on button "Confirmar" at bounding box center [239, 236] width 79 height 28
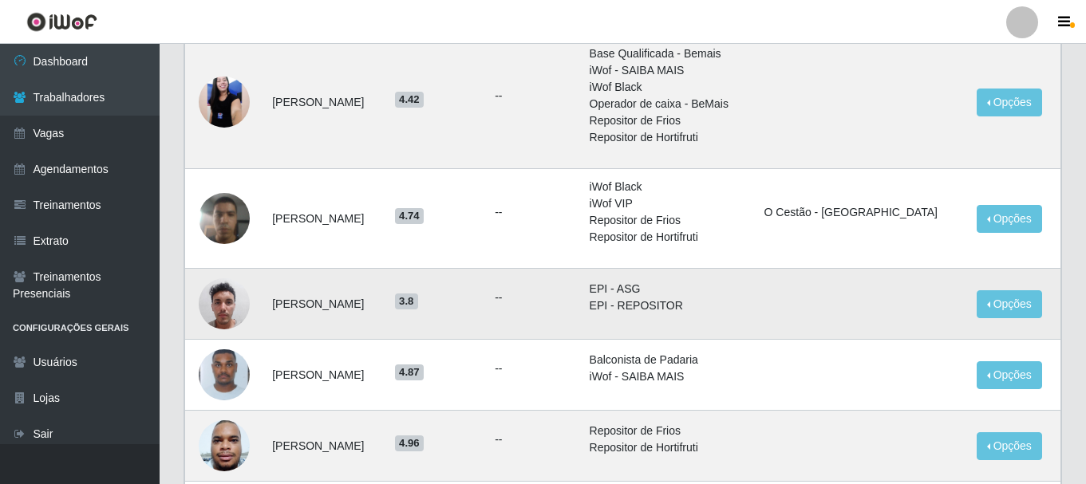
scroll to position [399, 0]
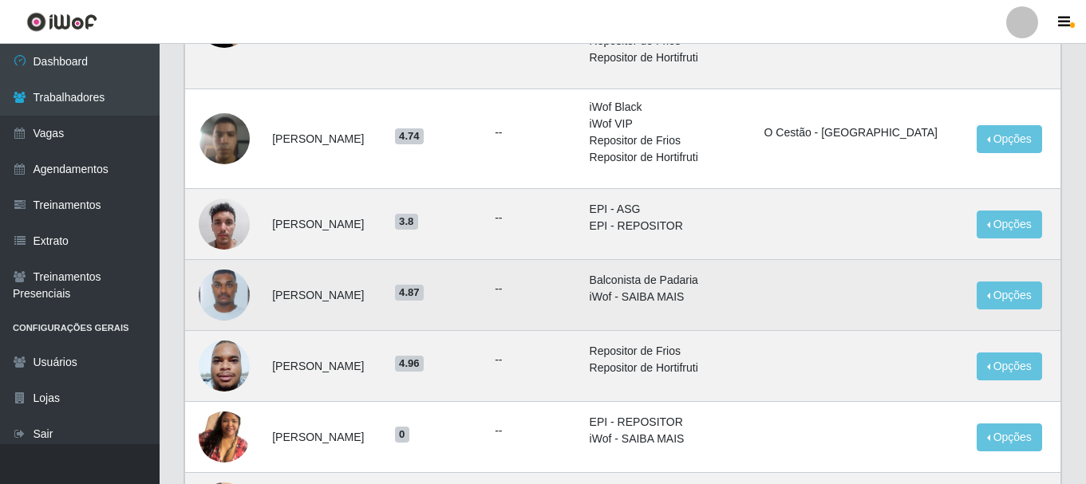
drag, startPoint x: 305, startPoint y: 295, endPoint x: 384, endPoint y: 302, distance: 79.3
click at [379, 302] on td "[PERSON_NAME] [PERSON_NAME]" at bounding box center [324, 295] width 123 height 71
click at [1013, 294] on button "Opções" at bounding box center [1009, 296] width 65 height 28
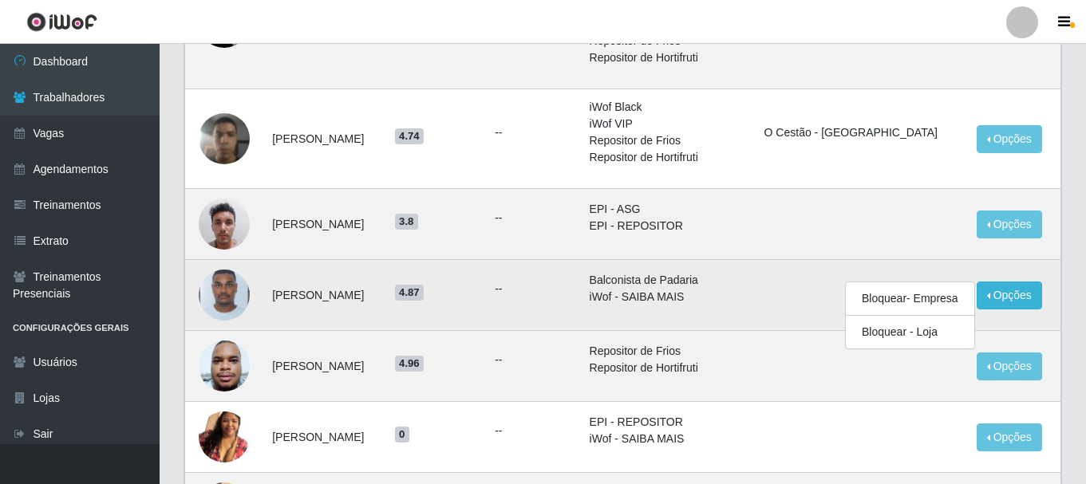
click at [579, 303] on td "--" at bounding box center [532, 295] width 94 height 71
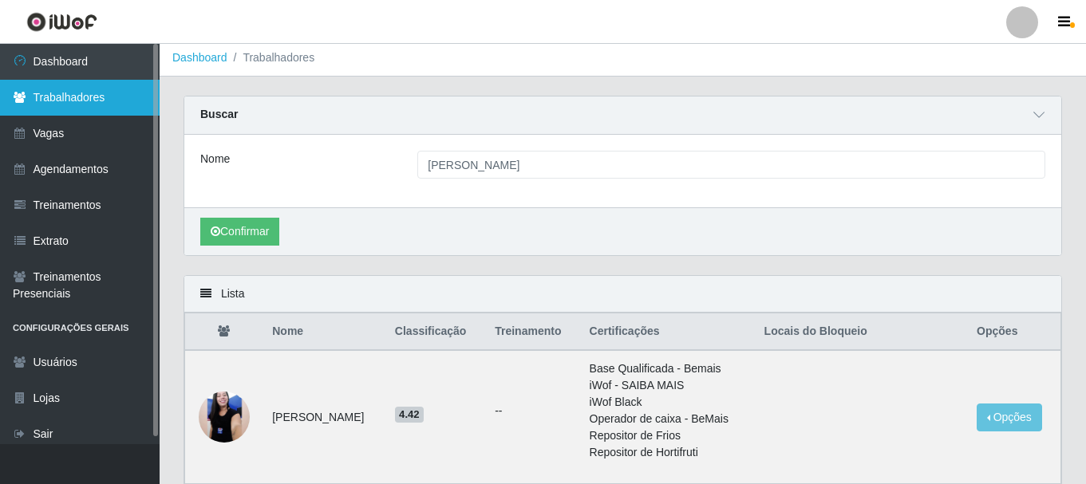
scroll to position [0, 0]
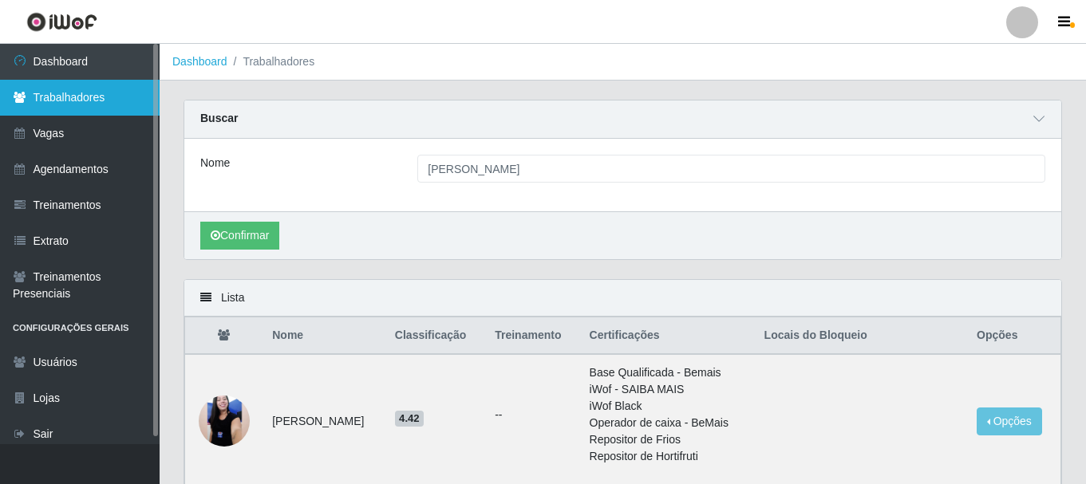
click at [87, 96] on link "Trabalhadores" at bounding box center [80, 98] width 160 height 36
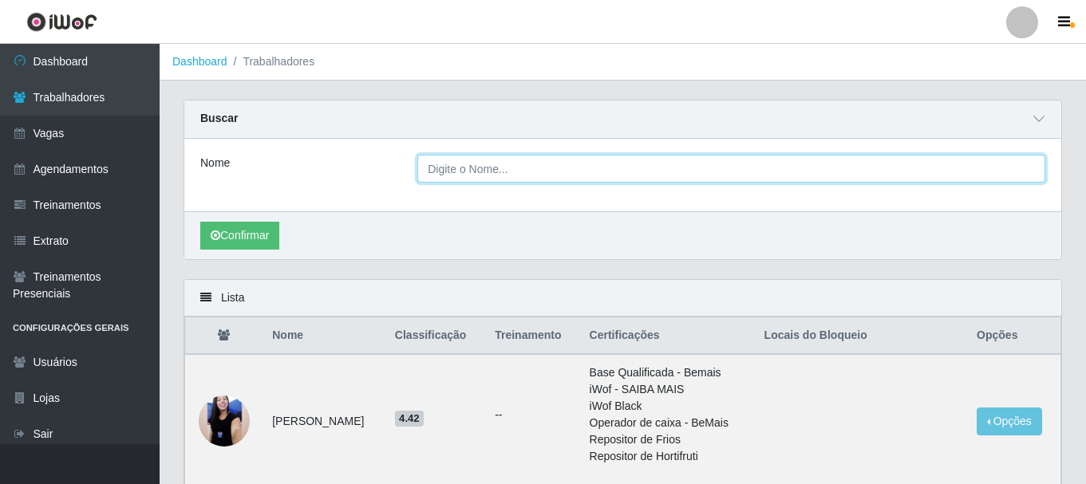
click at [492, 172] on input "Nome" at bounding box center [731, 169] width 628 height 28
type input "rafael"
click at [200, 222] on button "Confirmar" at bounding box center [239, 236] width 79 height 28
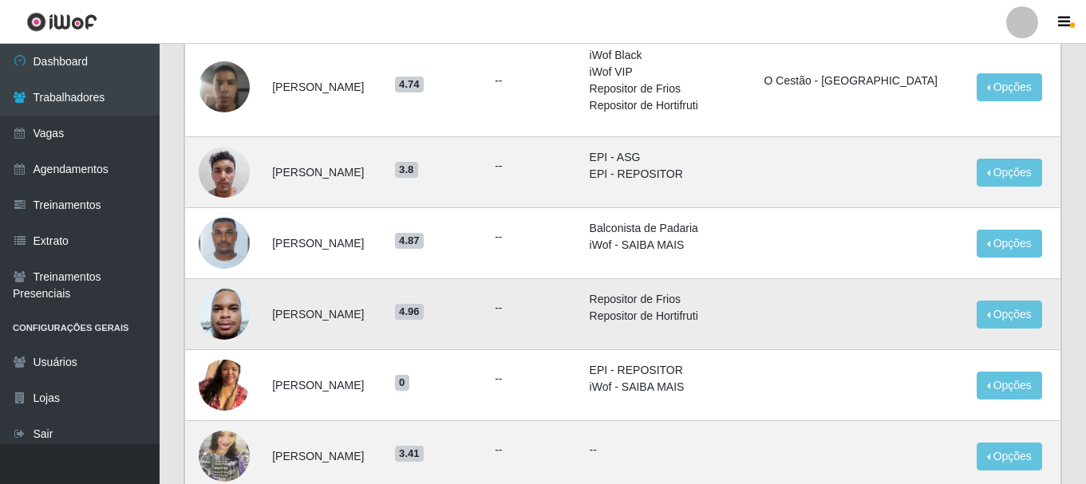
scroll to position [479, 0]
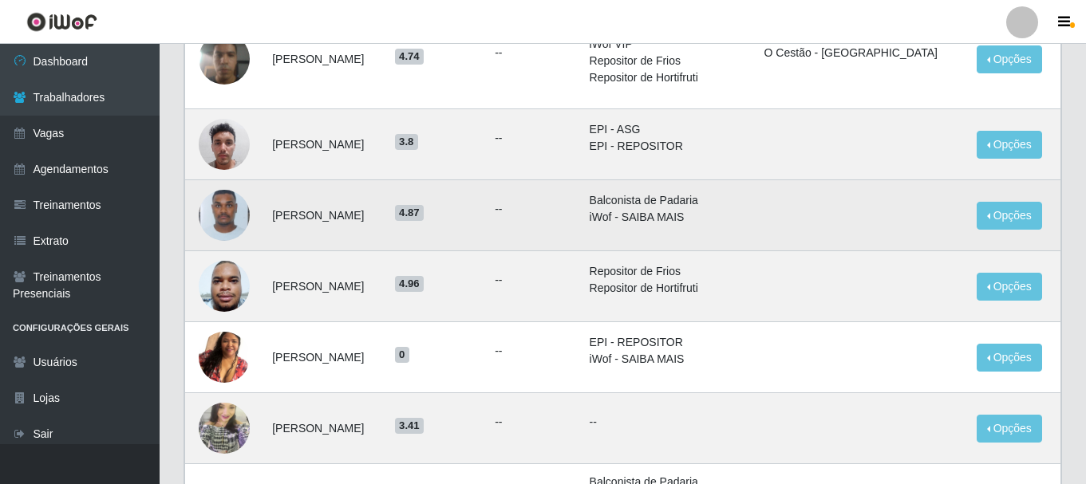
drag, startPoint x: 279, startPoint y: 217, endPoint x: 348, endPoint y: 225, distance: 69.1
click at [348, 225] on td "[PERSON_NAME] [PERSON_NAME]" at bounding box center [324, 215] width 123 height 71
click at [1013, 218] on button "Opções" at bounding box center [1009, 216] width 65 height 28
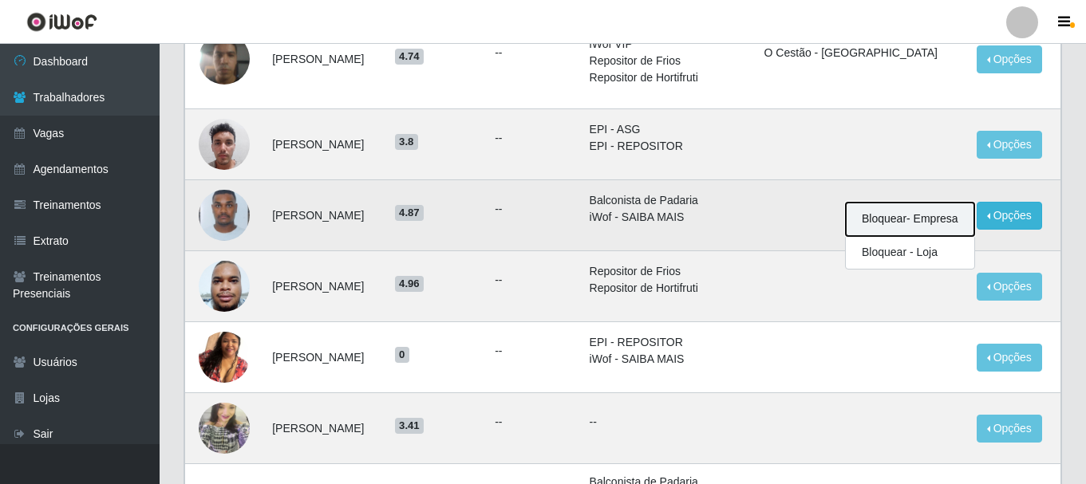
click at [919, 225] on button "Bloquear - Empresa" at bounding box center [910, 220] width 129 height 34
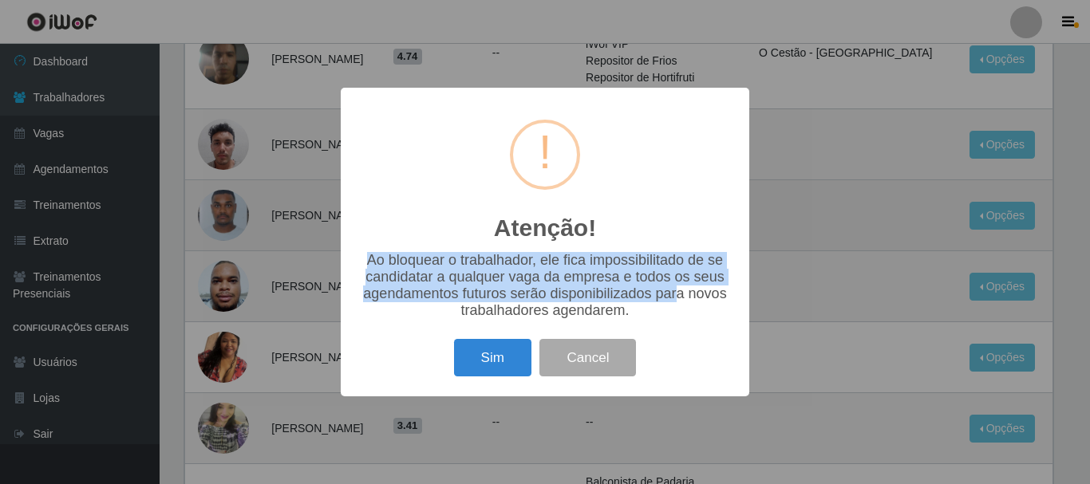
drag, startPoint x: 366, startPoint y: 257, endPoint x: 675, endPoint y: 289, distance: 311.3
click at [675, 289] on div "Ao bloquear o trabalhador, ele fica impossibilitado de se candidatar a qualquer…" at bounding box center [545, 285] width 377 height 67
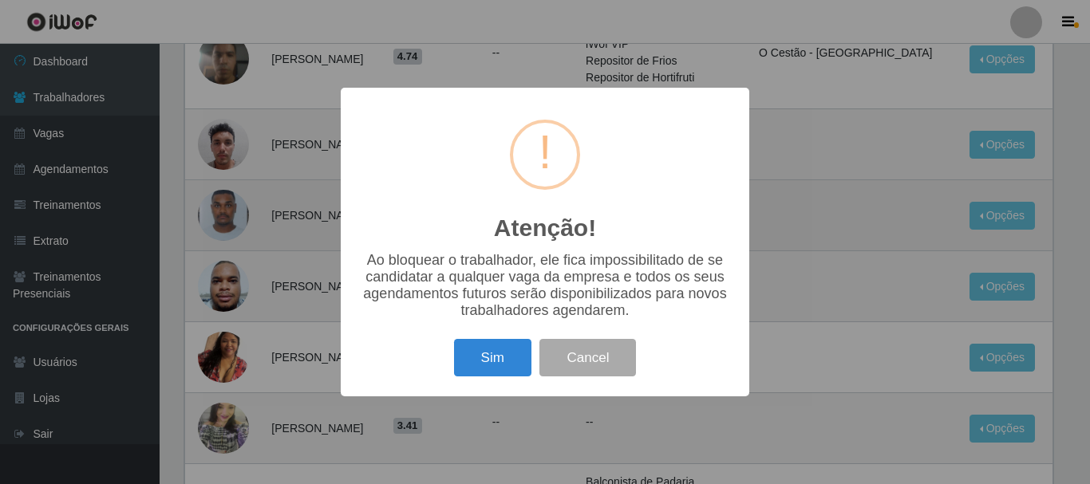
drag, startPoint x: 616, startPoint y: 306, endPoint x: 554, endPoint y: 329, distance: 66.1
click at [615, 306] on div "Ao bloquear o trabalhador, ele fica impossibilitado de se candidatar a qualquer…" at bounding box center [545, 285] width 377 height 67
click at [496, 365] on button "Sim" at bounding box center [492, 358] width 77 height 38
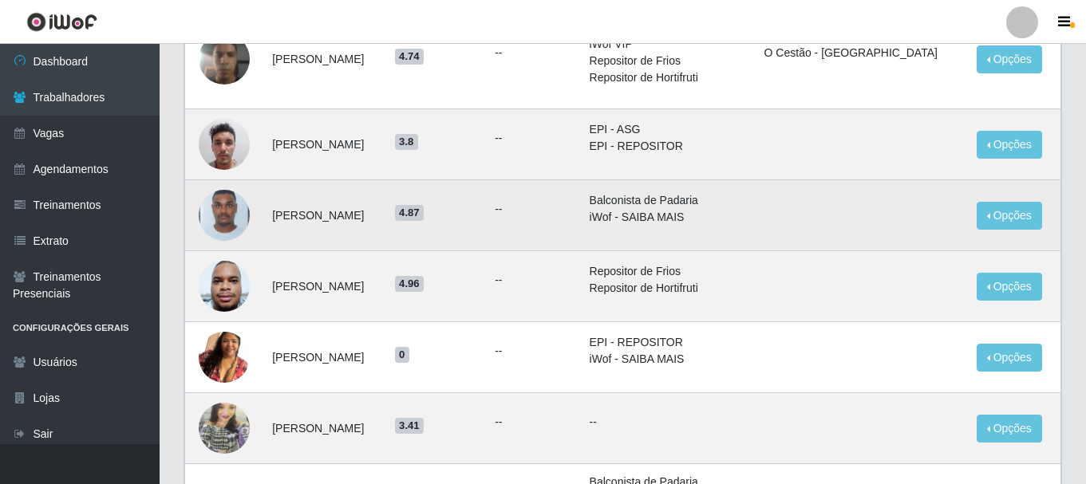
scroll to position [0, 0]
